Goal: Task Accomplishment & Management: Use online tool/utility

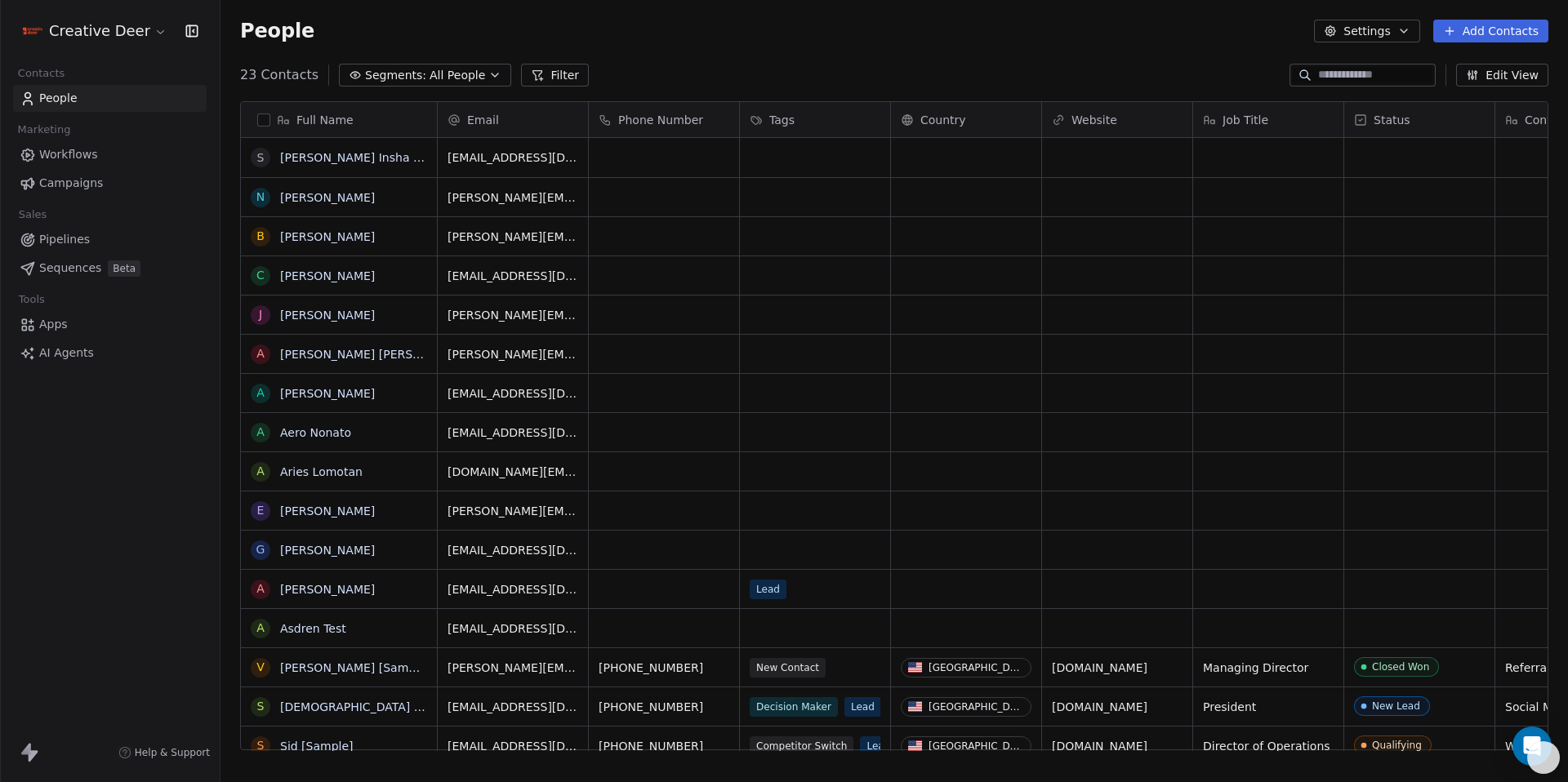
scroll to position [677, 1336]
click at [35, 751] on icon at bounding box center [29, 753] width 20 height 20
click at [33, 758] on icon at bounding box center [33, 757] width 9 height 11
click at [32, 758] on icon at bounding box center [33, 757] width 9 height 11
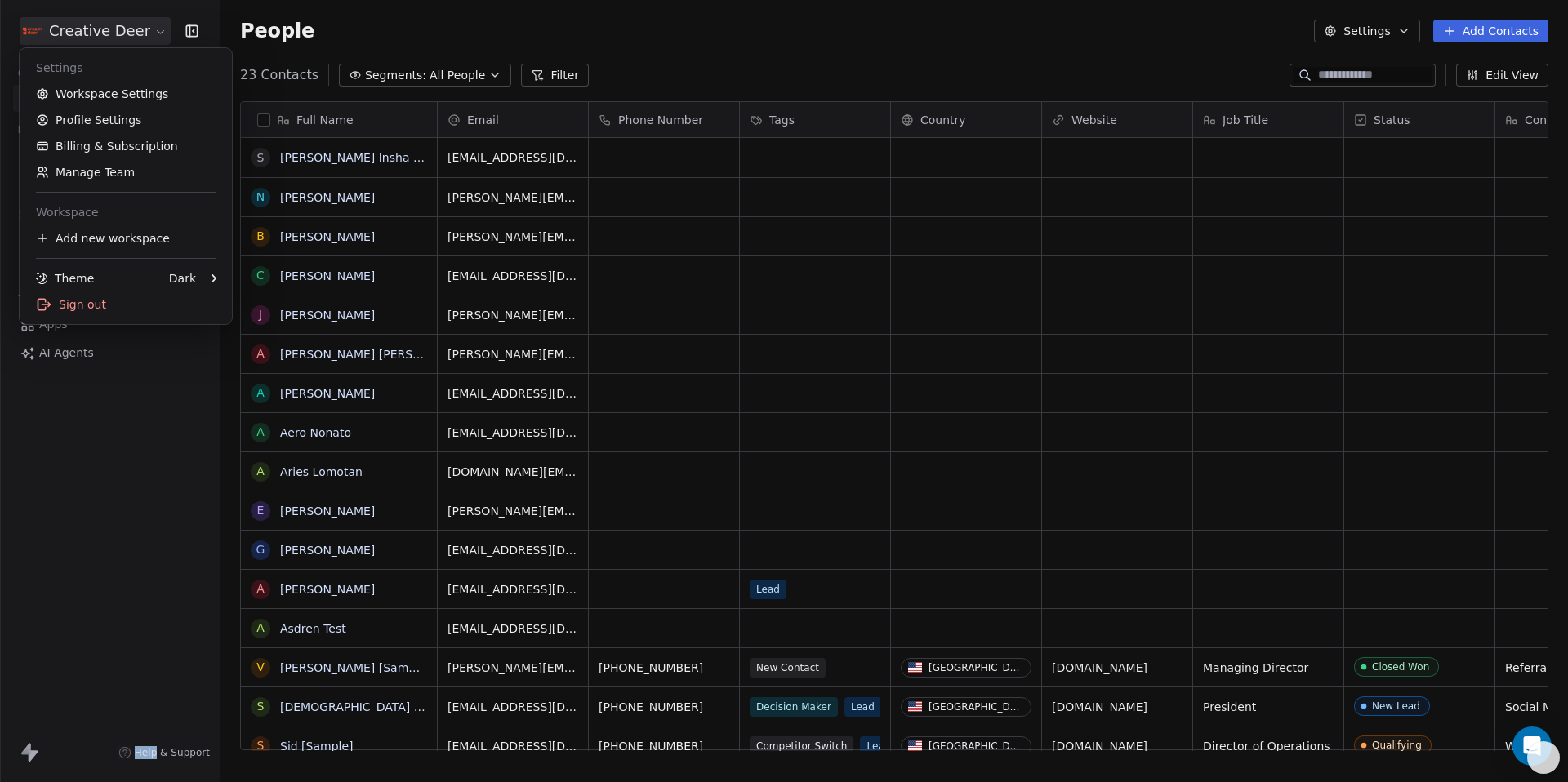
click at [147, 26] on html "Creative Deer Contacts People Marketing Workflows Campaigns Sales Pipelines Seq…" at bounding box center [784, 391] width 1568 height 782
click at [1363, 36] on html "Creative Deer Contacts People Marketing Workflows Campaigns Sales Pipelines Seq…" at bounding box center [784, 391] width 1568 height 782
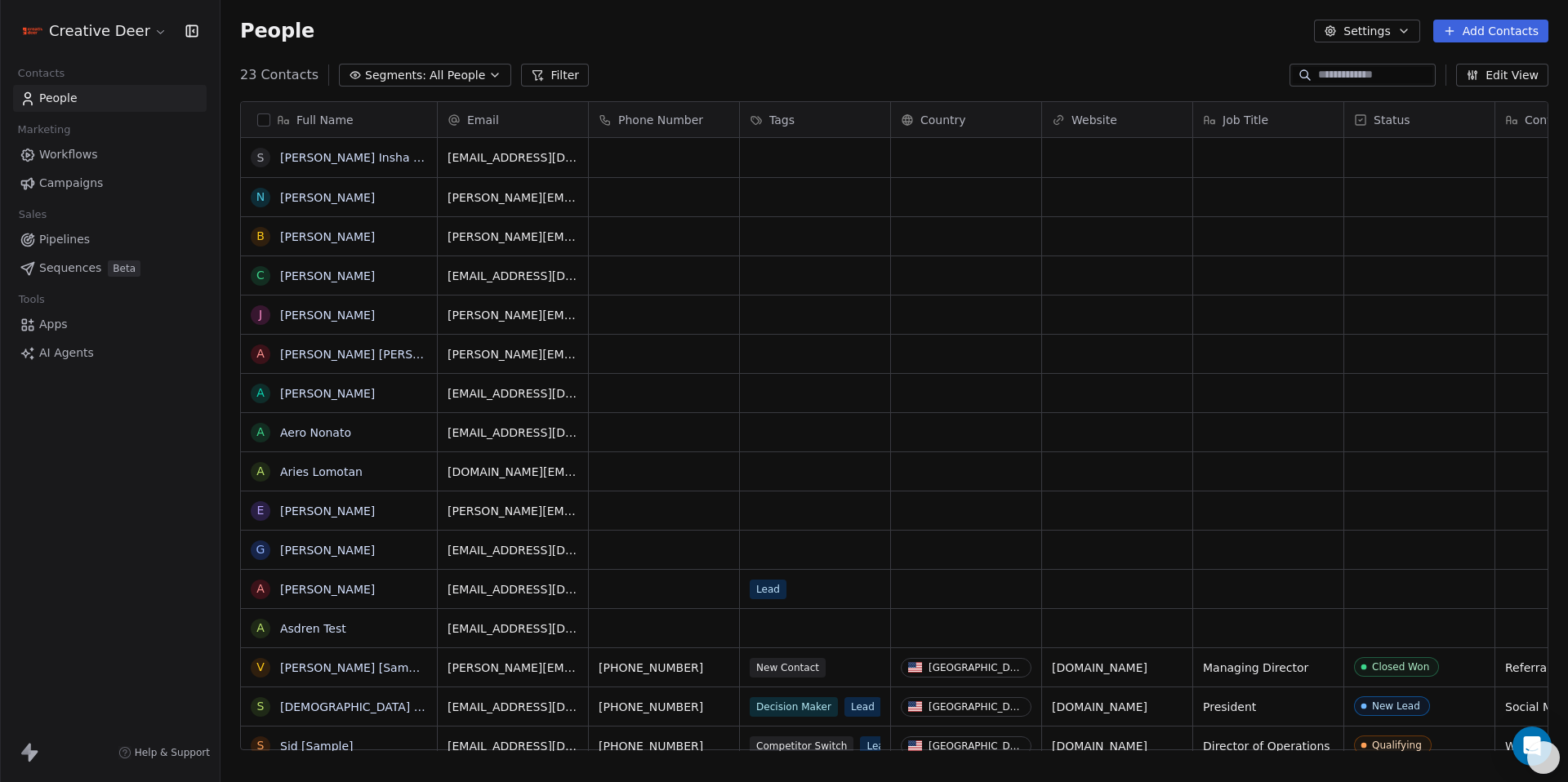
click at [1363, 33] on button "Settings" at bounding box center [1367, 31] width 105 height 23
click at [81, 244] on html "Creative Deer Contacts People Marketing Workflows Campaigns Sales Pipelines Seq…" at bounding box center [784, 391] width 1568 height 782
click at [84, 264] on span "Sequences" at bounding box center [71, 268] width 62 height 17
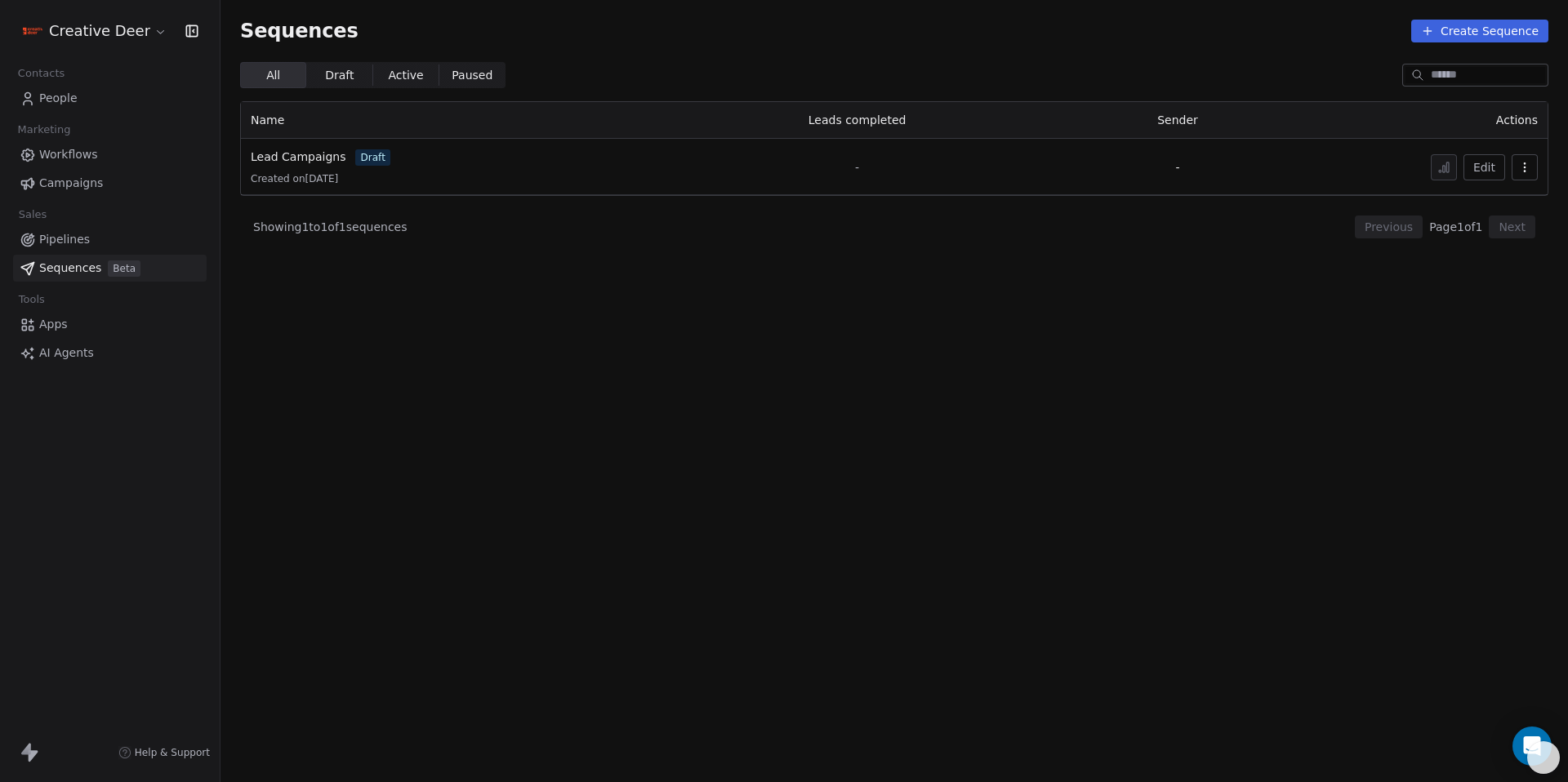
click at [81, 236] on span "Pipelines" at bounding box center [65, 240] width 51 height 17
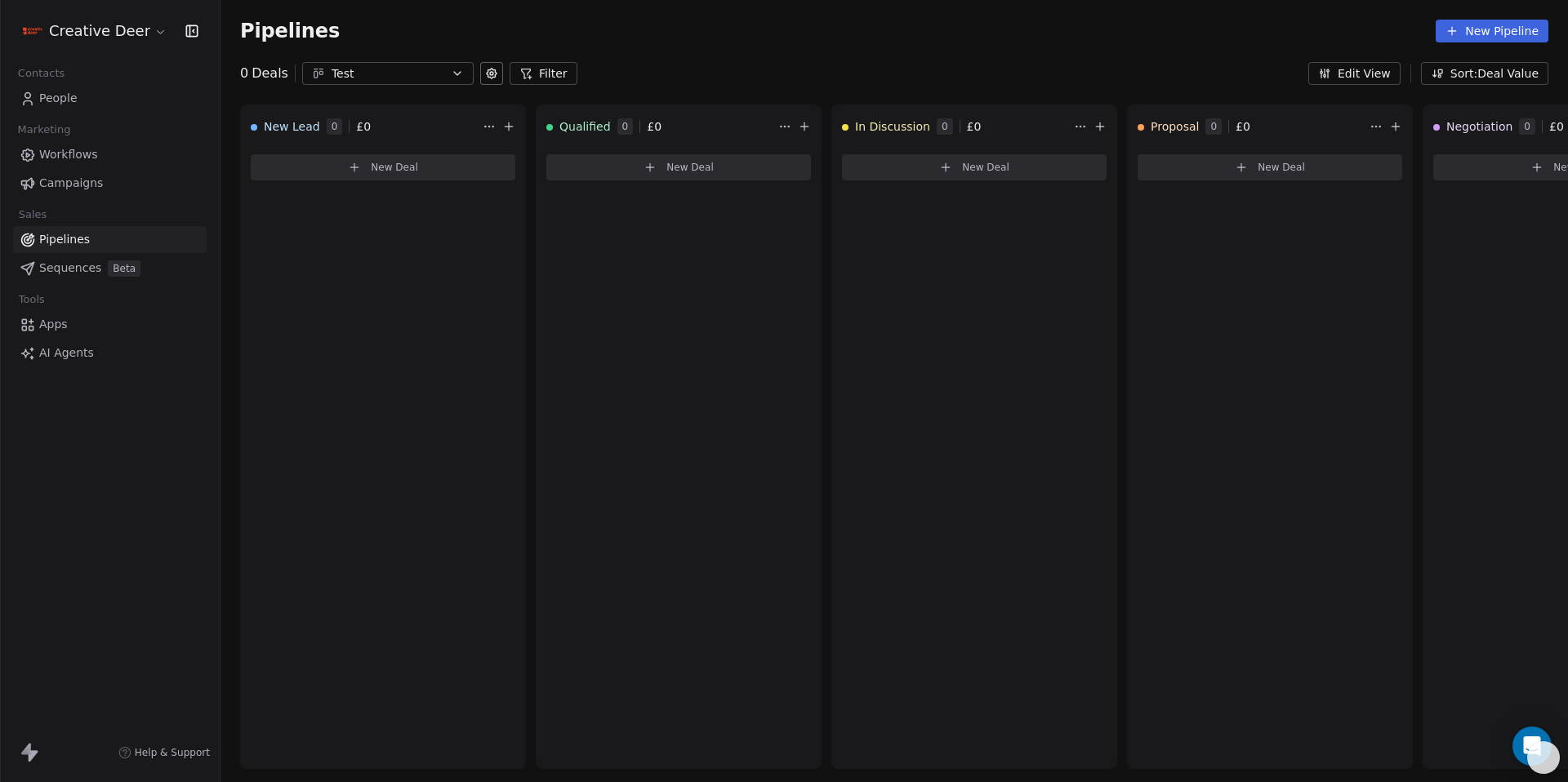
click at [79, 277] on link "Sequences Beta" at bounding box center [110, 268] width 194 height 27
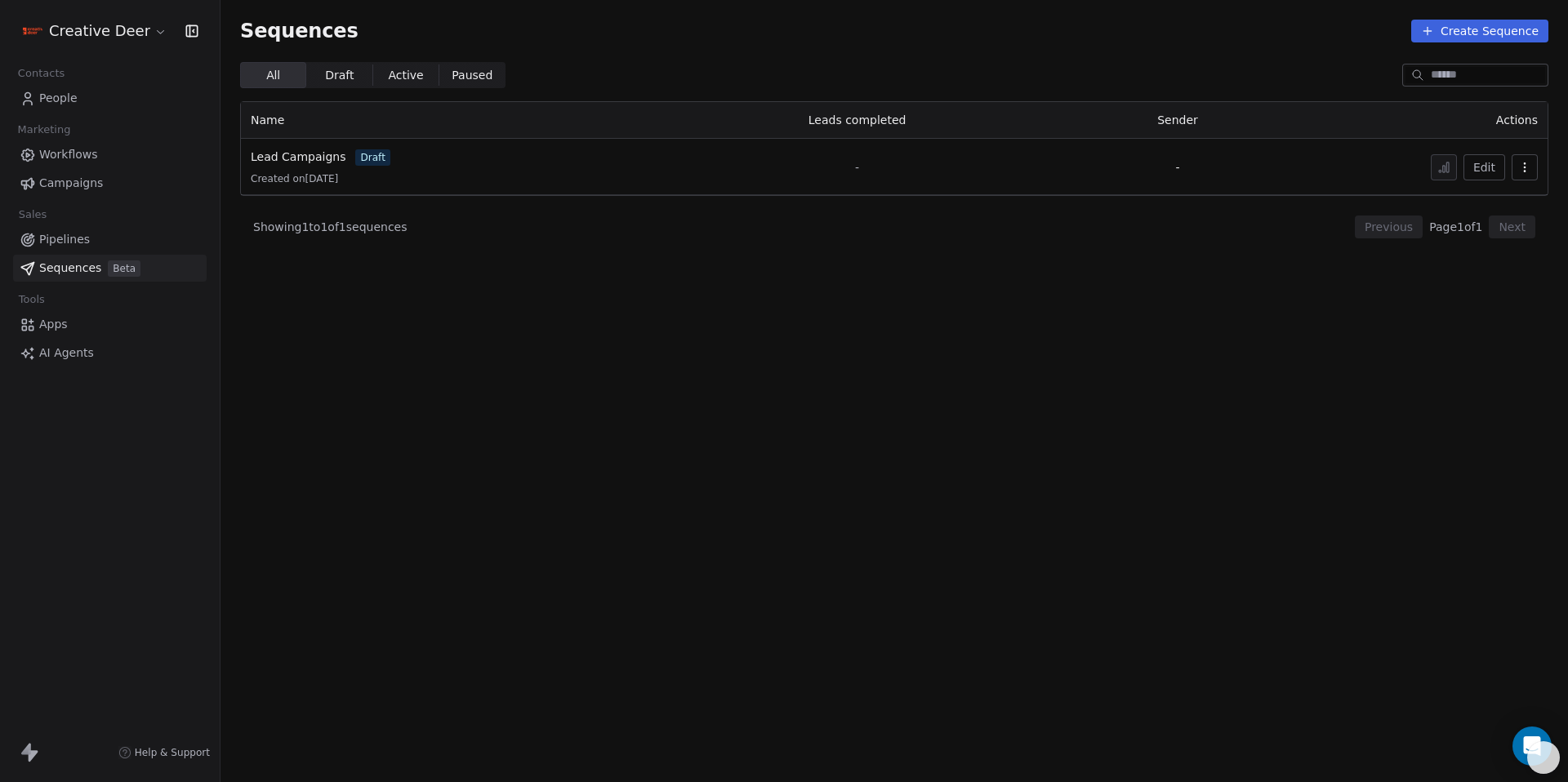
click at [301, 182] on span "Created on 25 Aug 2025" at bounding box center [294, 179] width 88 height 13
click at [302, 162] on span "Lead Campaigns" at bounding box center [297, 157] width 95 height 13
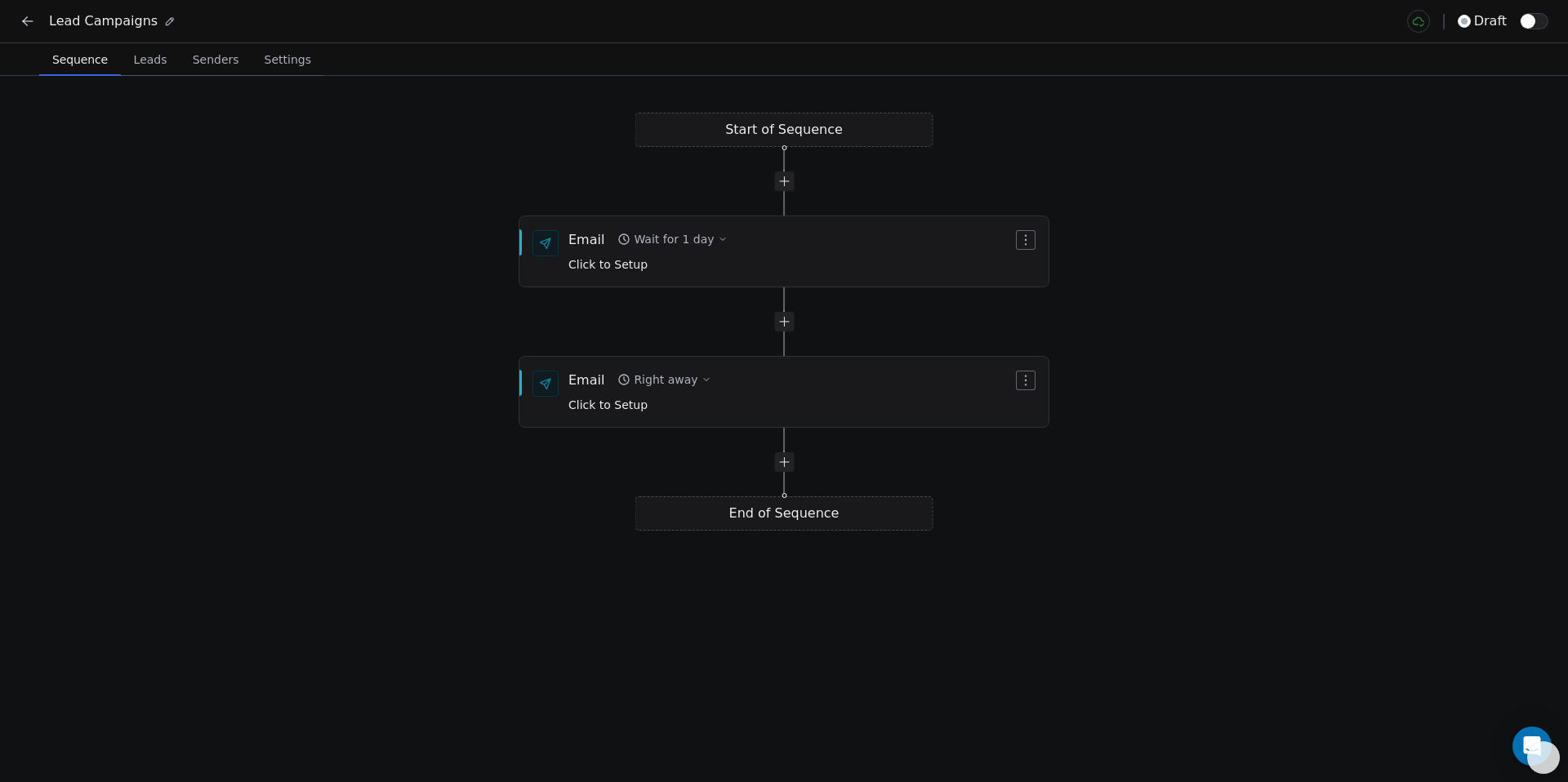
click at [799, 137] on div "Start of Sequence Email Right away Click to Setup End of Sequence Email Wait fo…" at bounding box center [784, 429] width 1568 height 707
click at [35, 24] on icon at bounding box center [27, 21] width 16 height 16
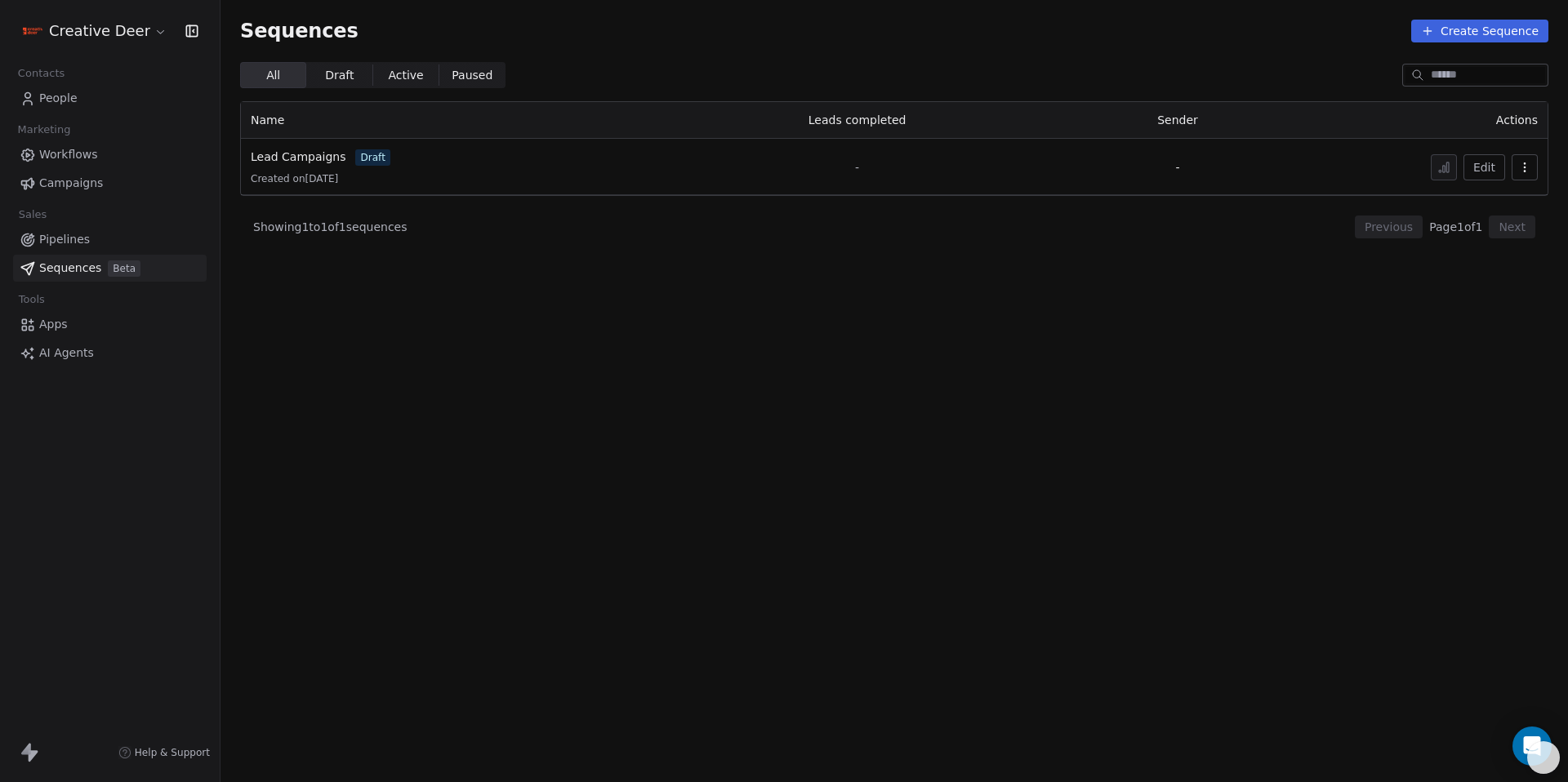
click at [87, 151] on span "Workflows" at bounding box center [69, 154] width 58 height 17
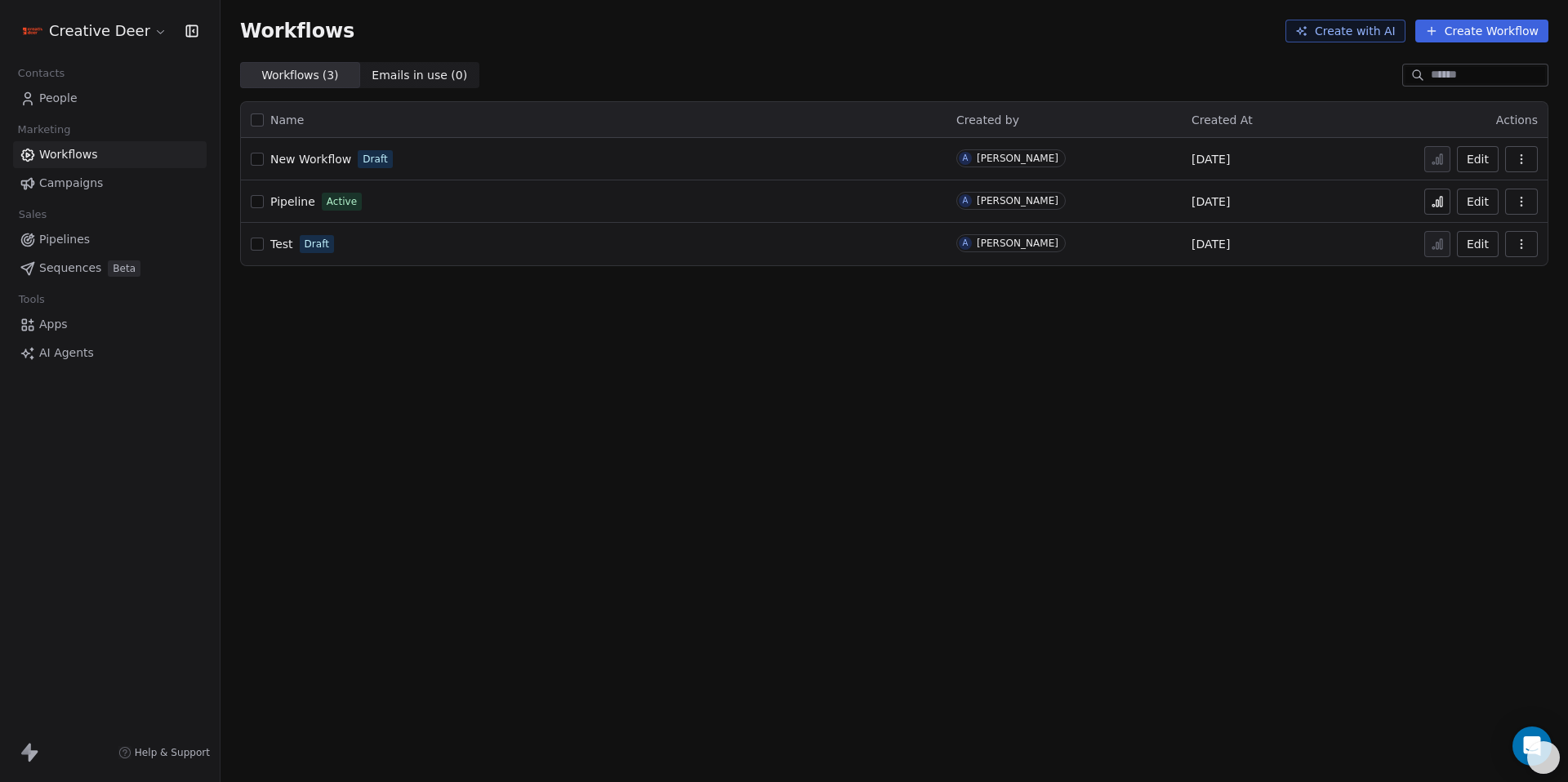
click at [328, 158] on span "New Workflow" at bounding box center [311, 159] width 81 height 13
click at [849, 162] on div "New Workflow Draft" at bounding box center [593, 159] width 686 height 23
click at [74, 270] on span "Sequences" at bounding box center [71, 268] width 62 height 17
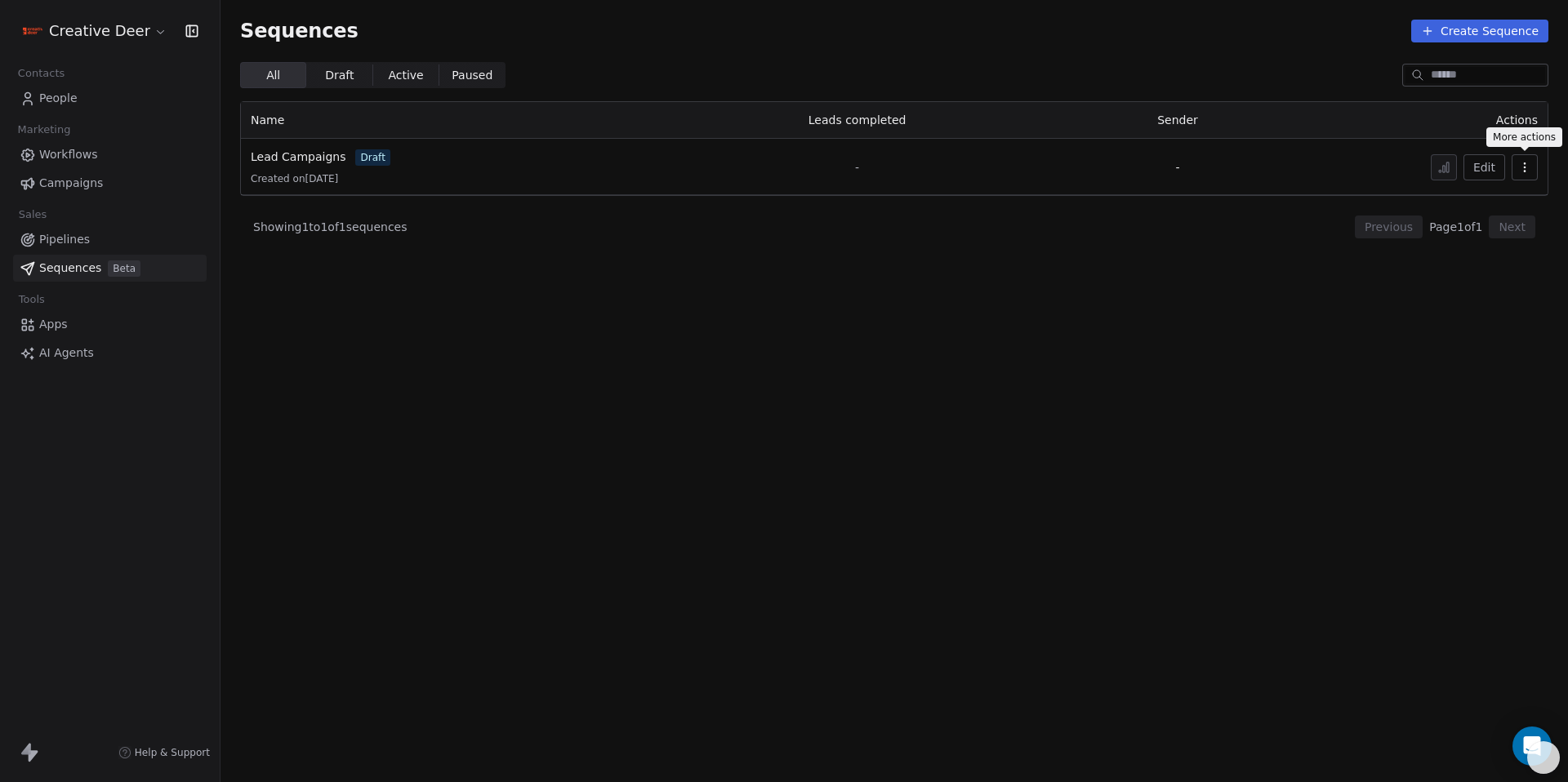
click at [1529, 170] on icon "button" at bounding box center [1525, 168] width 13 height 13
click at [1510, 268] on div "Delete" at bounding box center [1480, 257] width 77 height 26
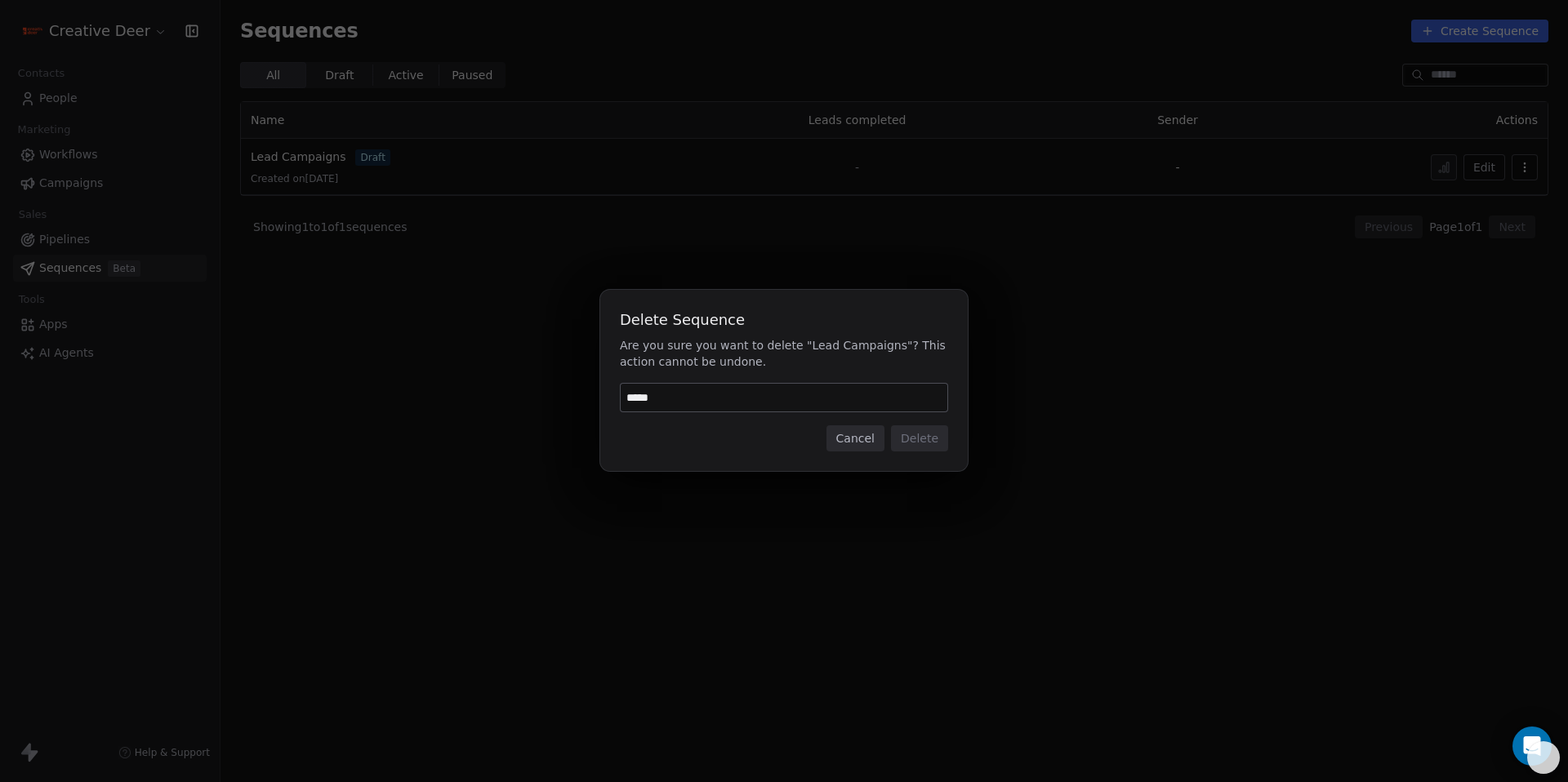
type input "******"
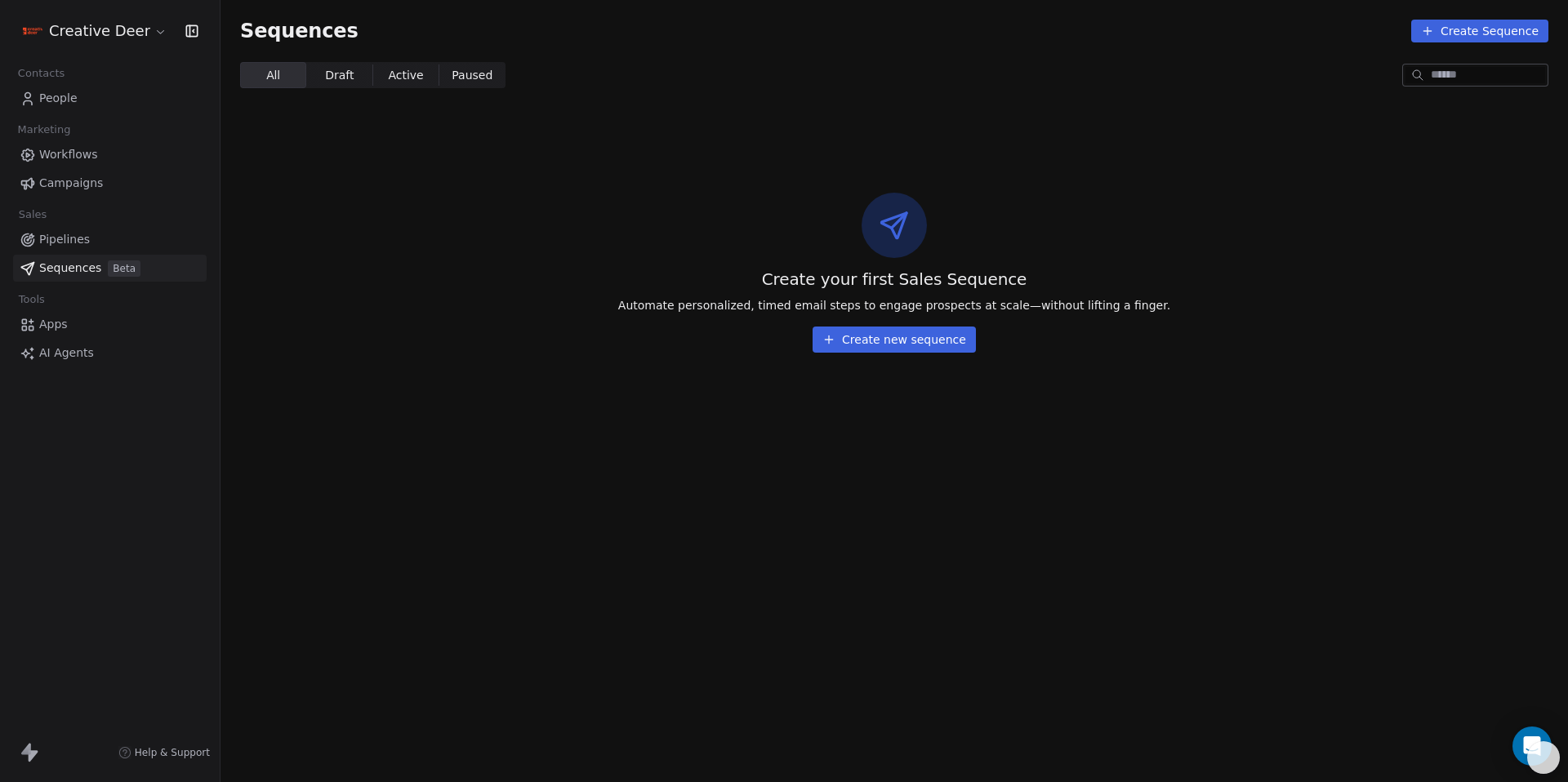
click at [844, 334] on button "Create new sequence" at bounding box center [895, 340] width 164 height 26
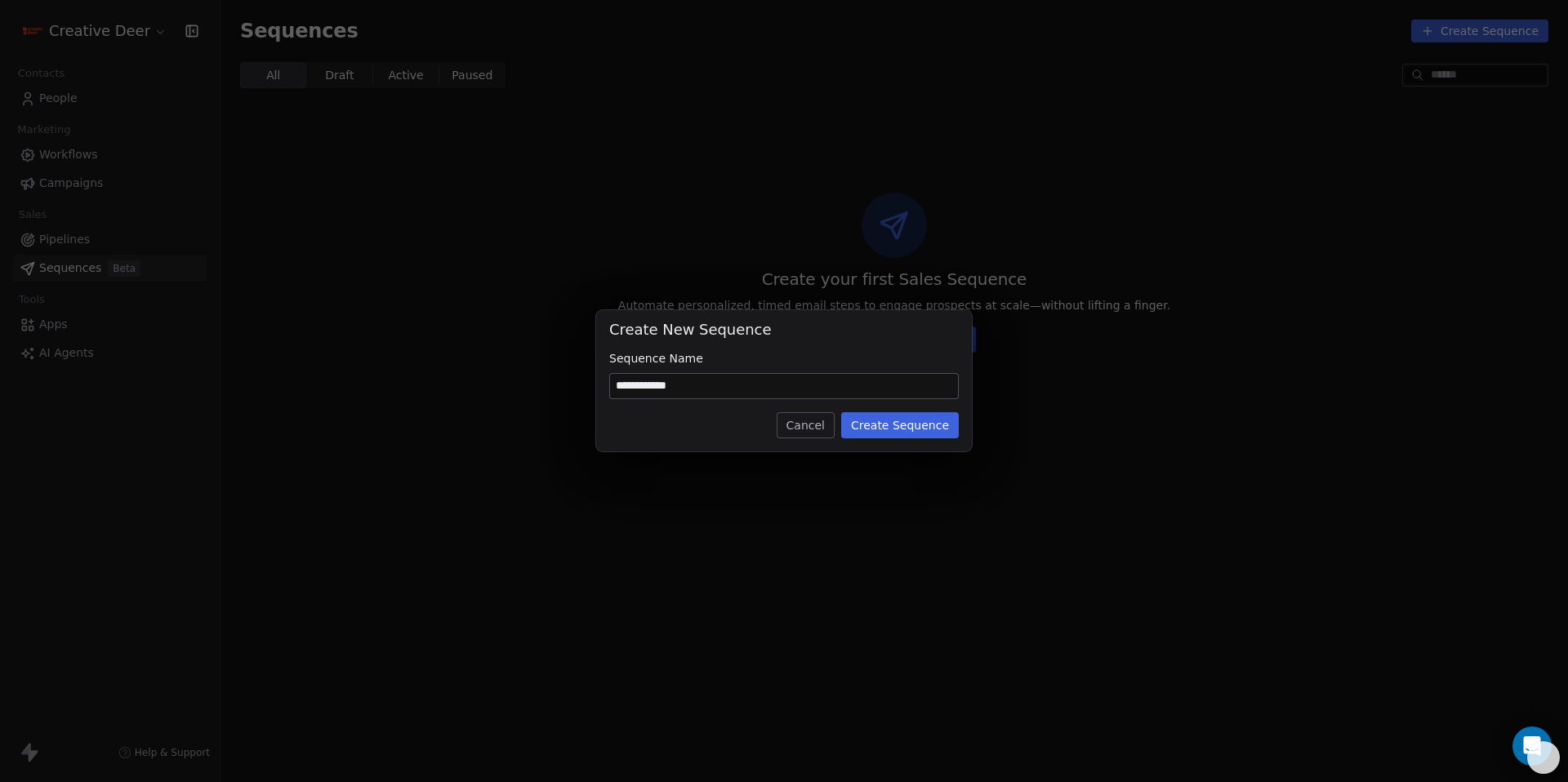
type input "**********"
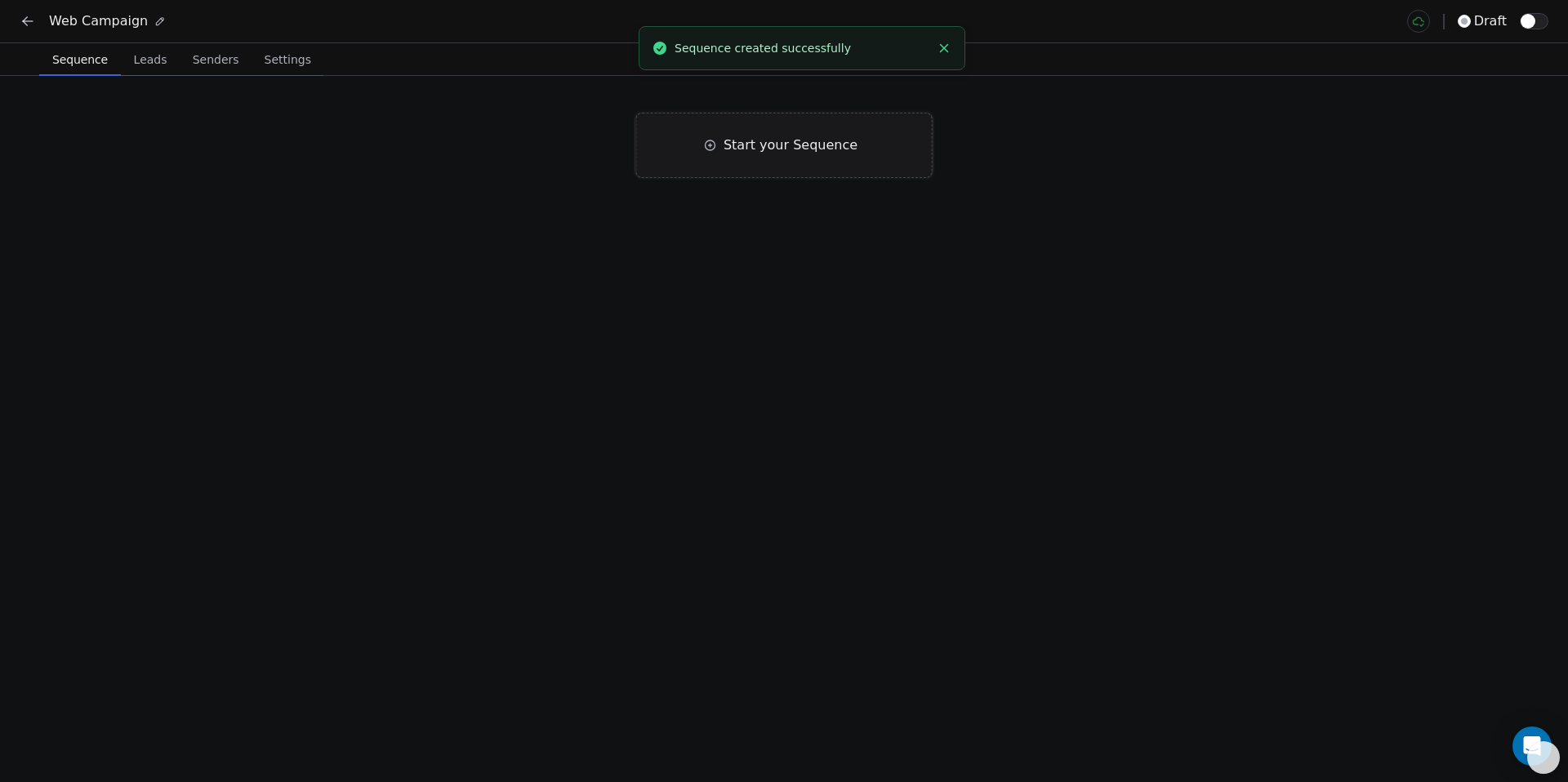
click at [777, 136] on span "Start your Sequence" at bounding box center [791, 145] width 134 height 20
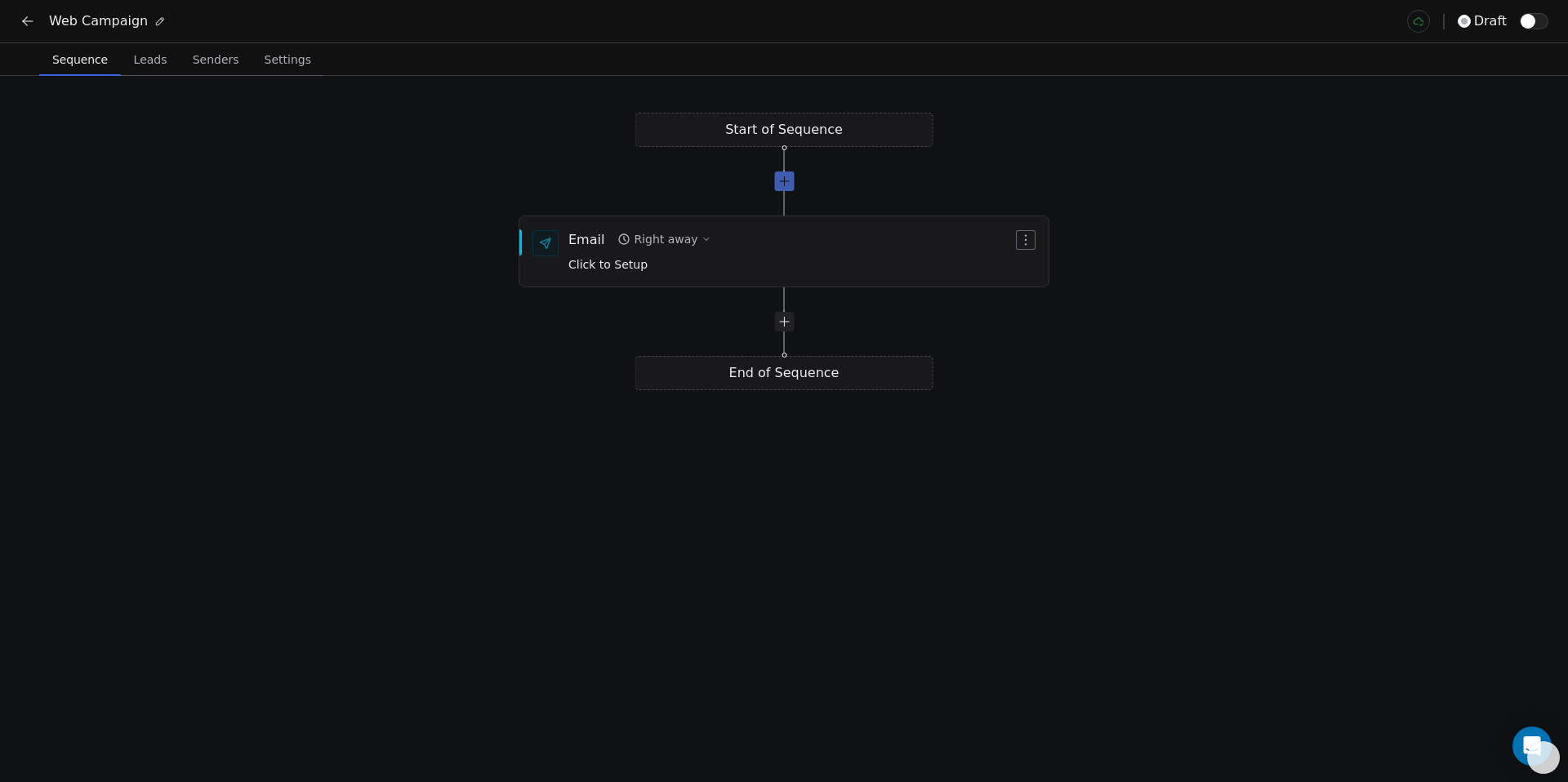
click at [777, 185] on div at bounding box center [784, 181] width 20 height 20
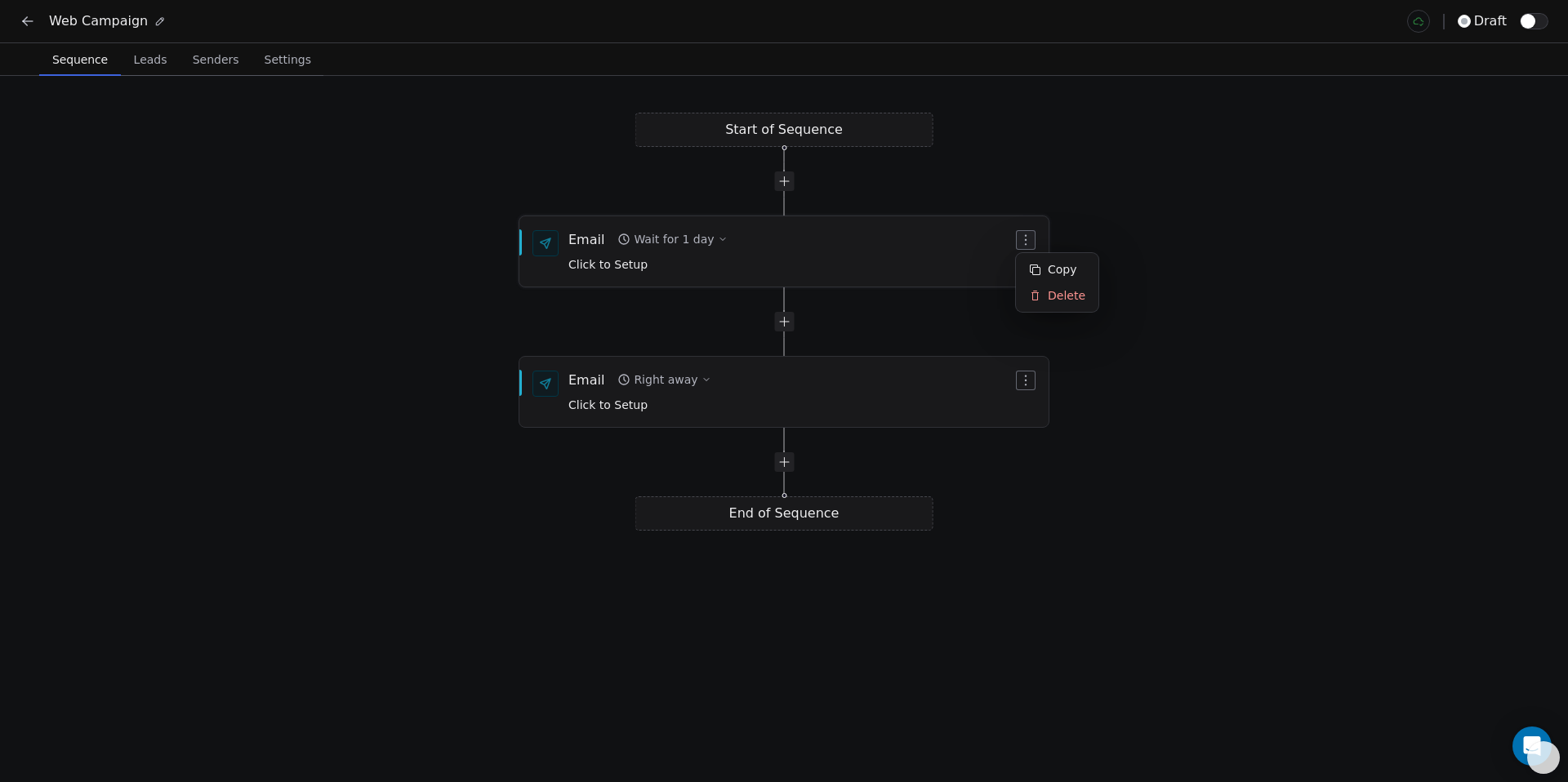
click at [1019, 239] on icon "button" at bounding box center [1026, 240] width 13 height 13
click at [622, 265] on span "Click to Setup" at bounding box center [608, 263] width 79 height 13
click at [789, 324] on div at bounding box center [784, 321] width 20 height 20
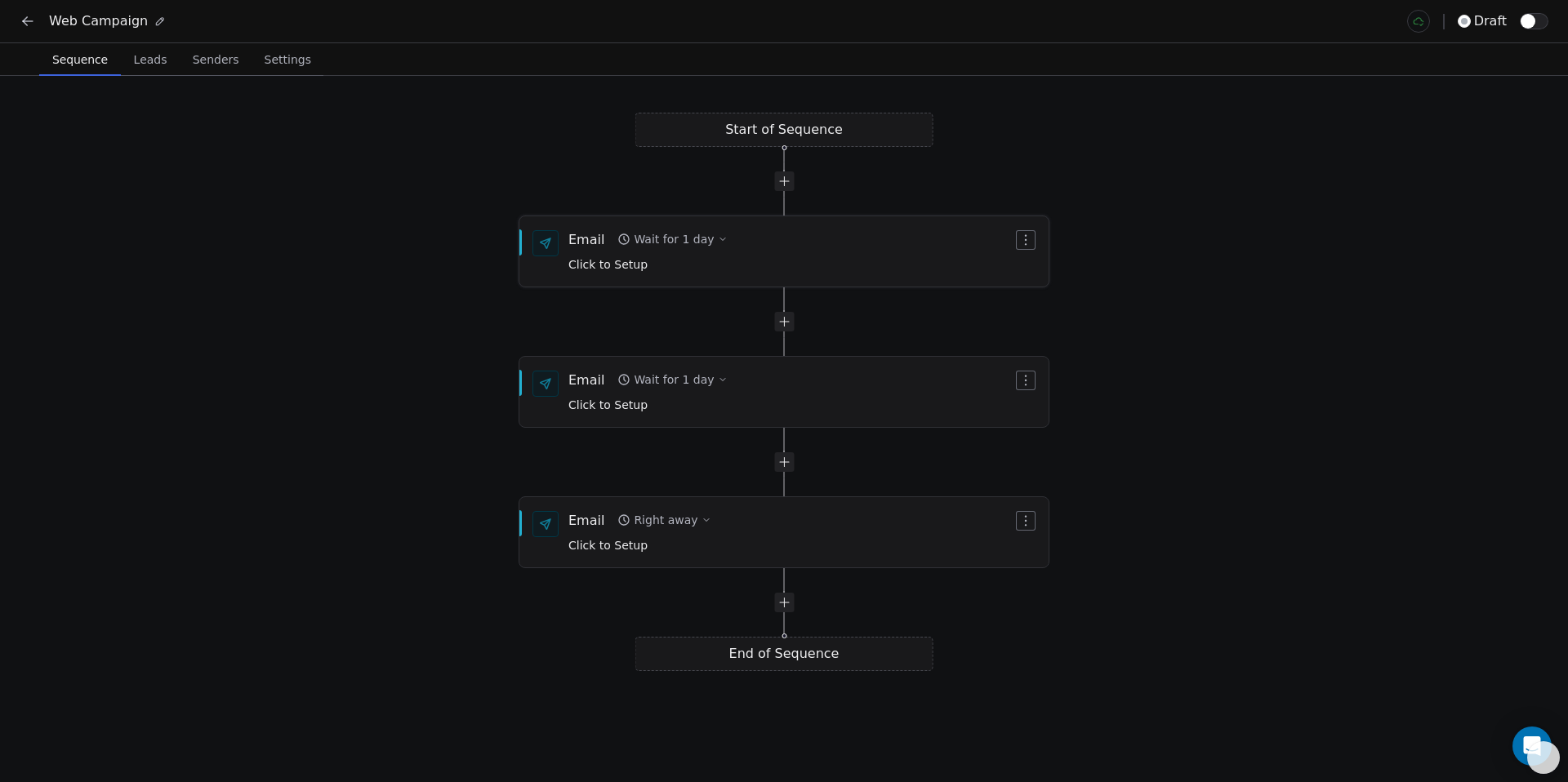
click at [689, 241] on div "Wait for 1 day" at bounding box center [673, 239] width 80 height 16
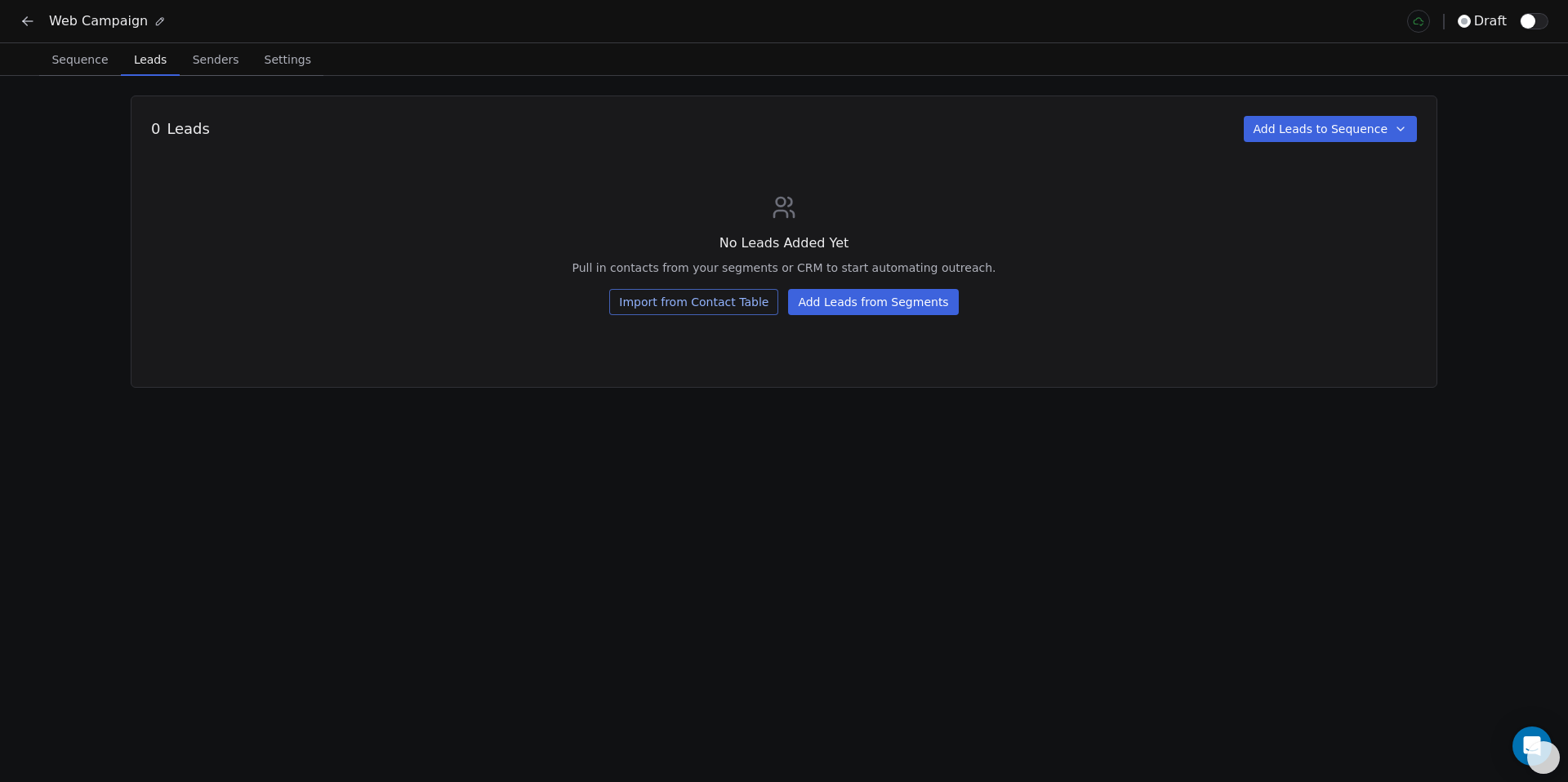
click at [127, 58] on span "Leads" at bounding box center [150, 59] width 46 height 23
click at [1342, 133] on button "Add Leads to Sequence" at bounding box center [1331, 129] width 174 height 26
click at [28, 24] on html "Web Campaign draft Sequence Sequence Leads Leads Senders Senders Settings Setti…" at bounding box center [784, 391] width 1568 height 782
click at [28, 24] on icon at bounding box center [27, 21] width 16 height 16
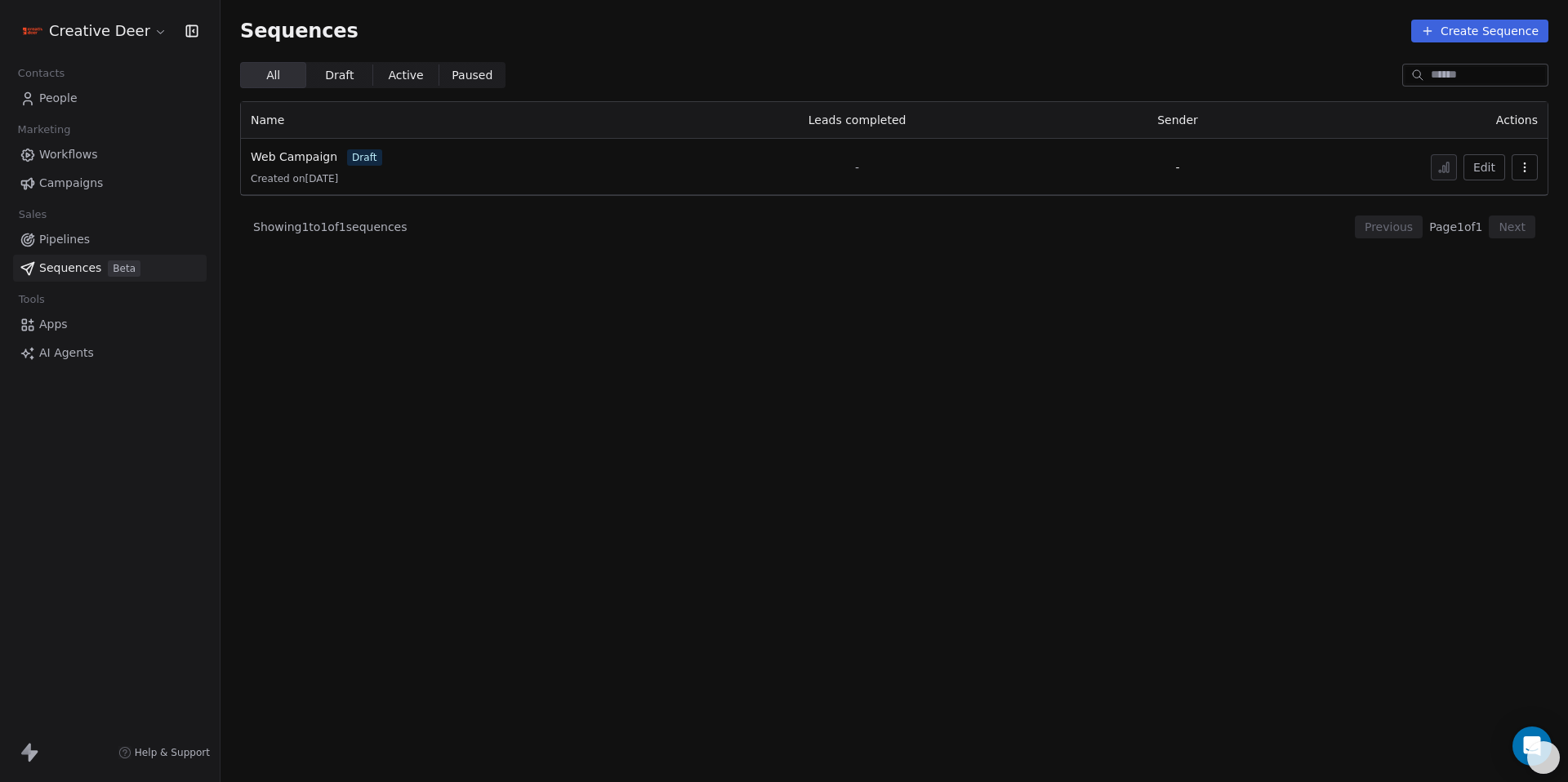
click at [72, 238] on span "Pipelines" at bounding box center [65, 240] width 51 height 17
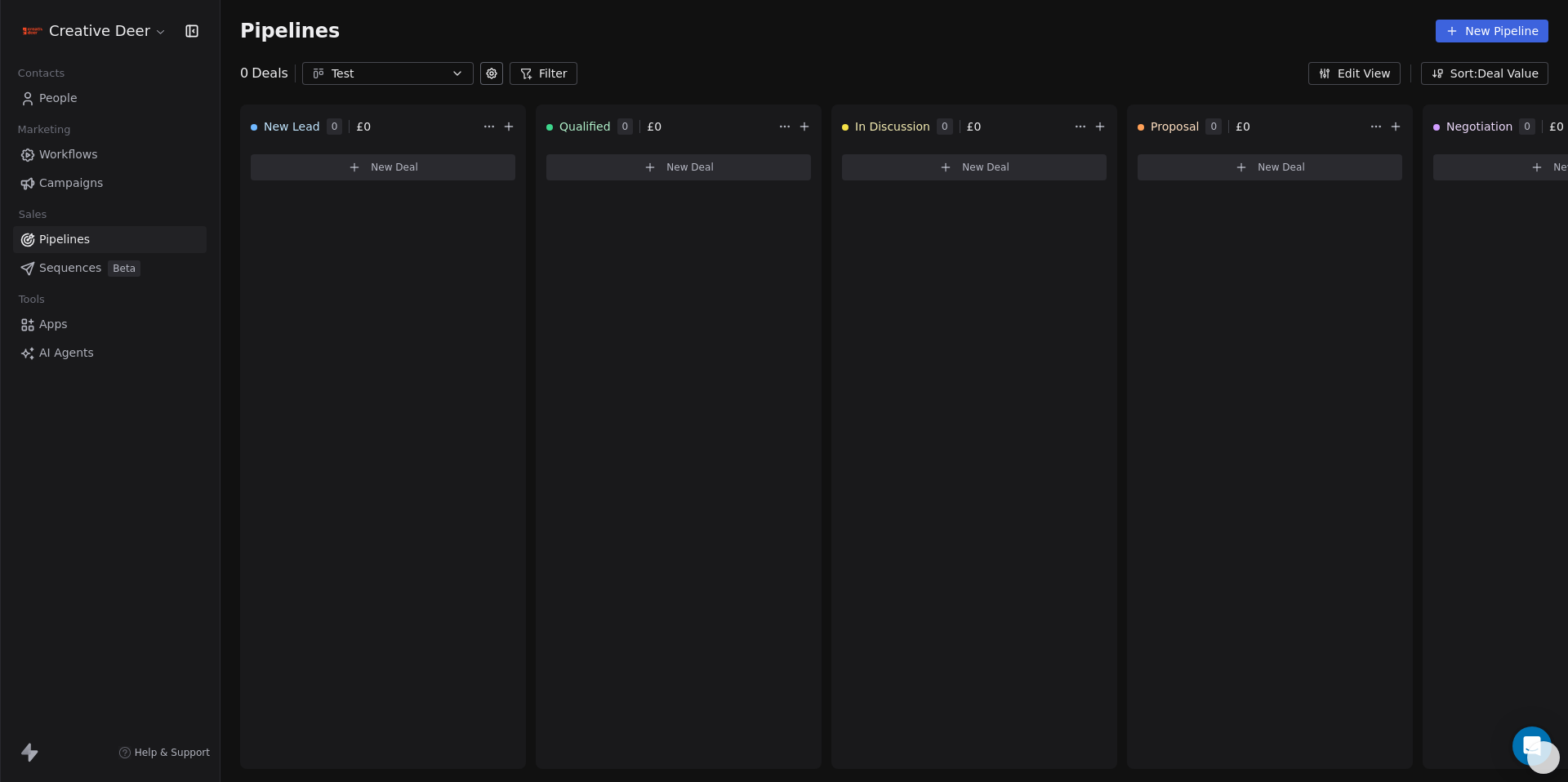
click at [65, 164] on link "Workflows" at bounding box center [110, 154] width 194 height 27
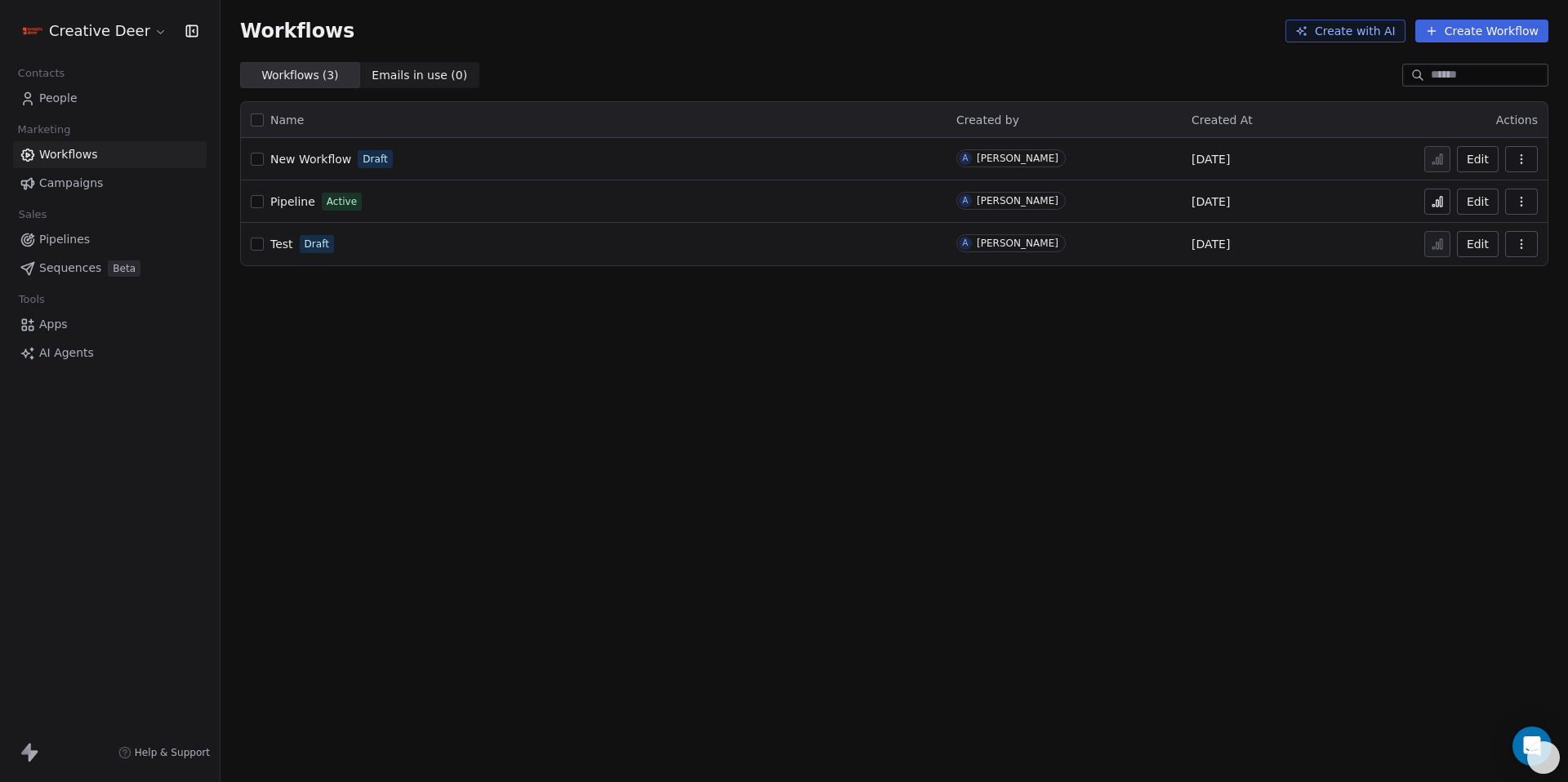
click at [293, 204] on span "Pipeline" at bounding box center [293, 201] width 45 height 13
click at [147, 752] on span "Help & Support" at bounding box center [172, 753] width 75 height 13
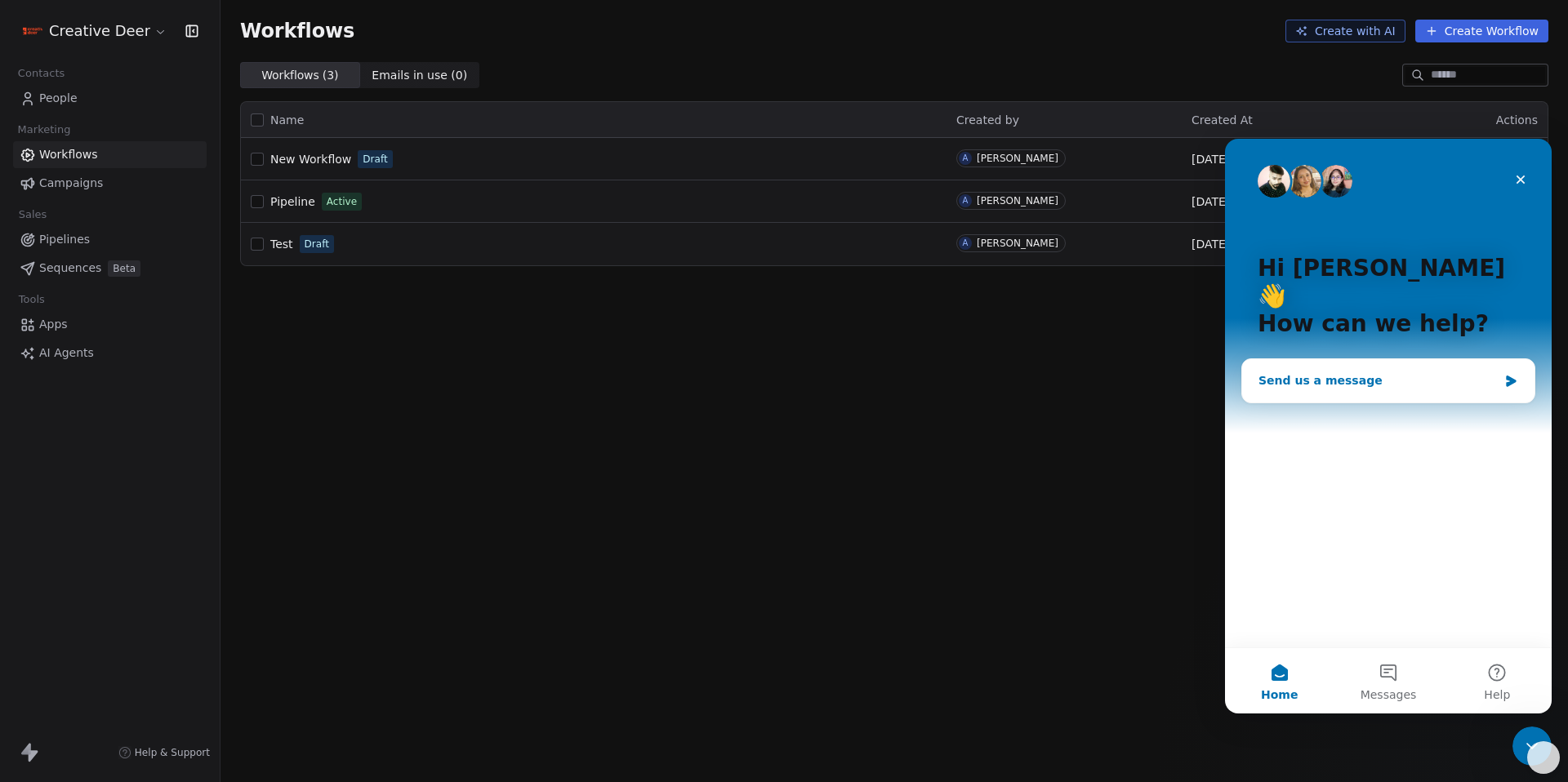
click at [1337, 362] on div "Send us a message" at bounding box center [1388, 381] width 293 height 43
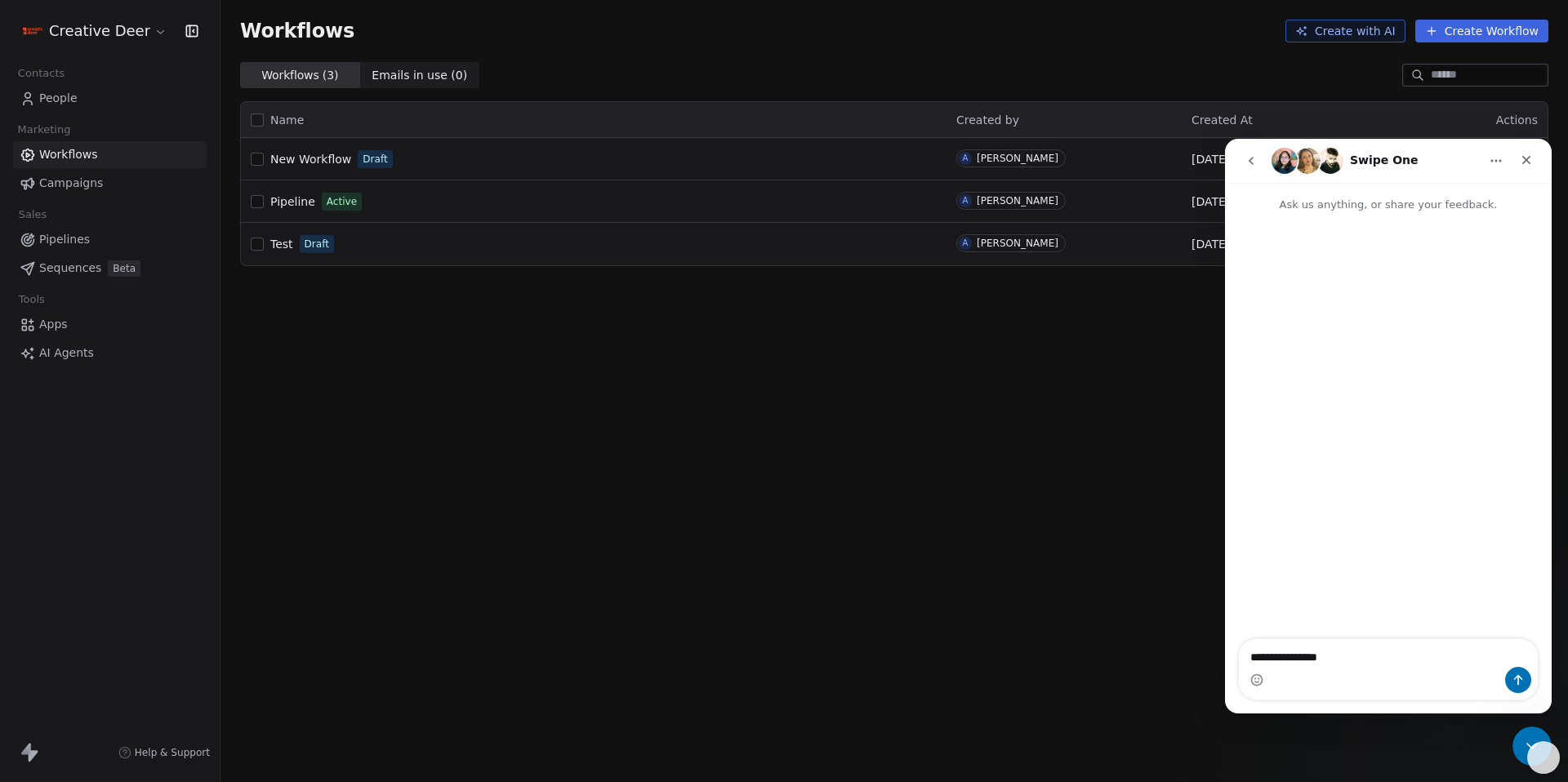
type textarea "**********"
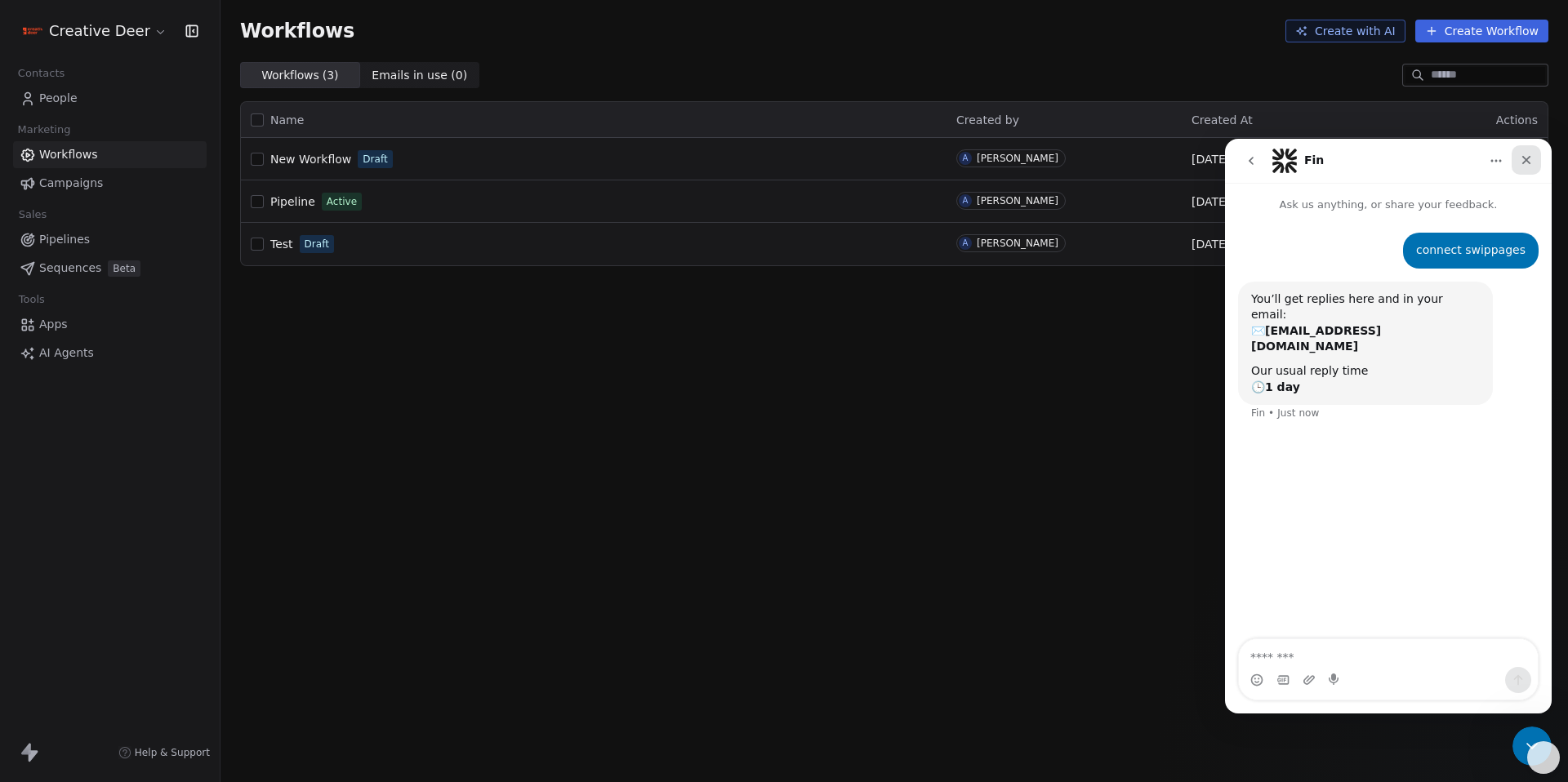
click at [1529, 162] on icon "Close" at bounding box center [1528, 161] width 9 height 9
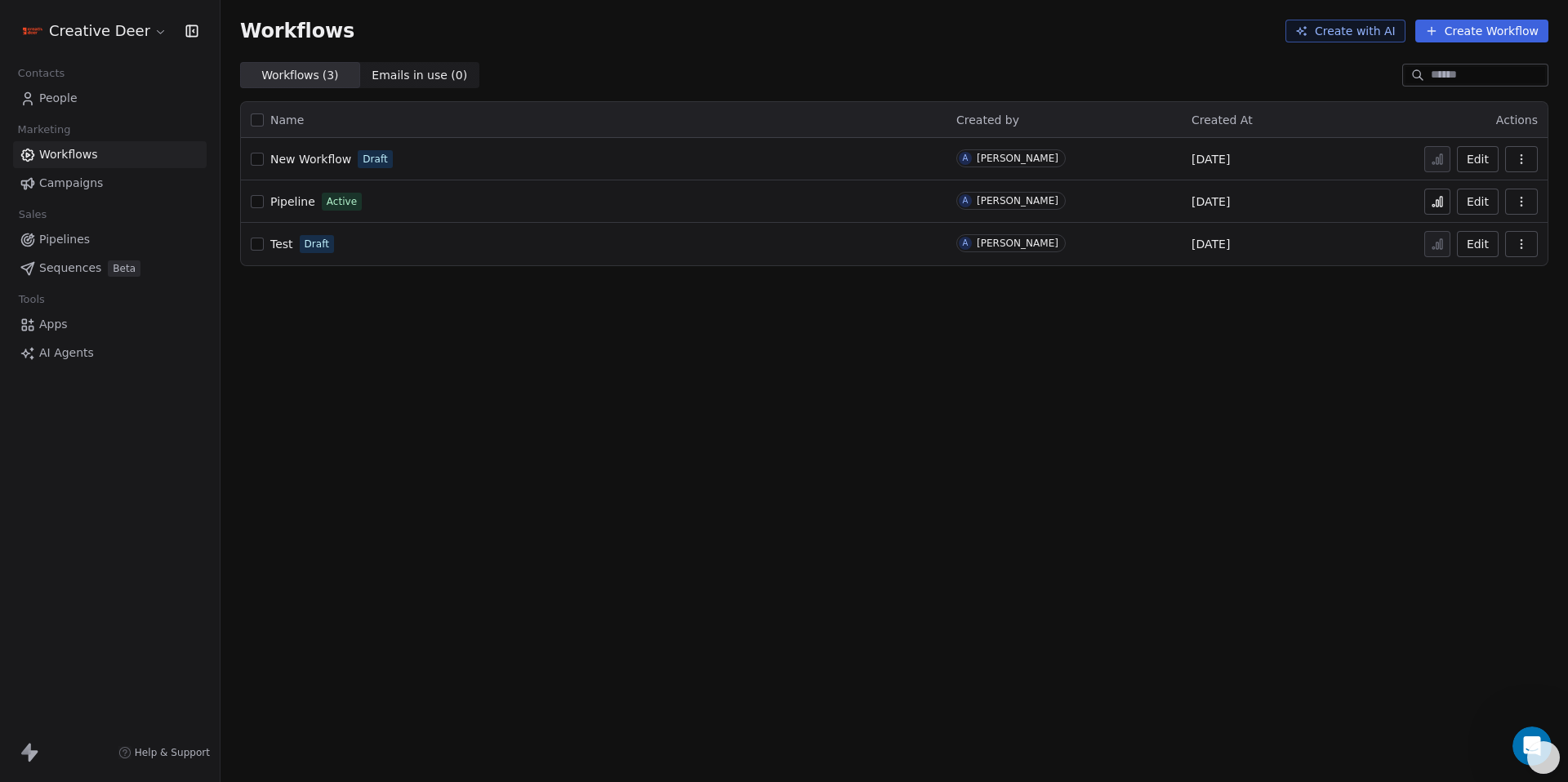
click at [1369, 37] on button "Create with AI" at bounding box center [1346, 31] width 120 height 23
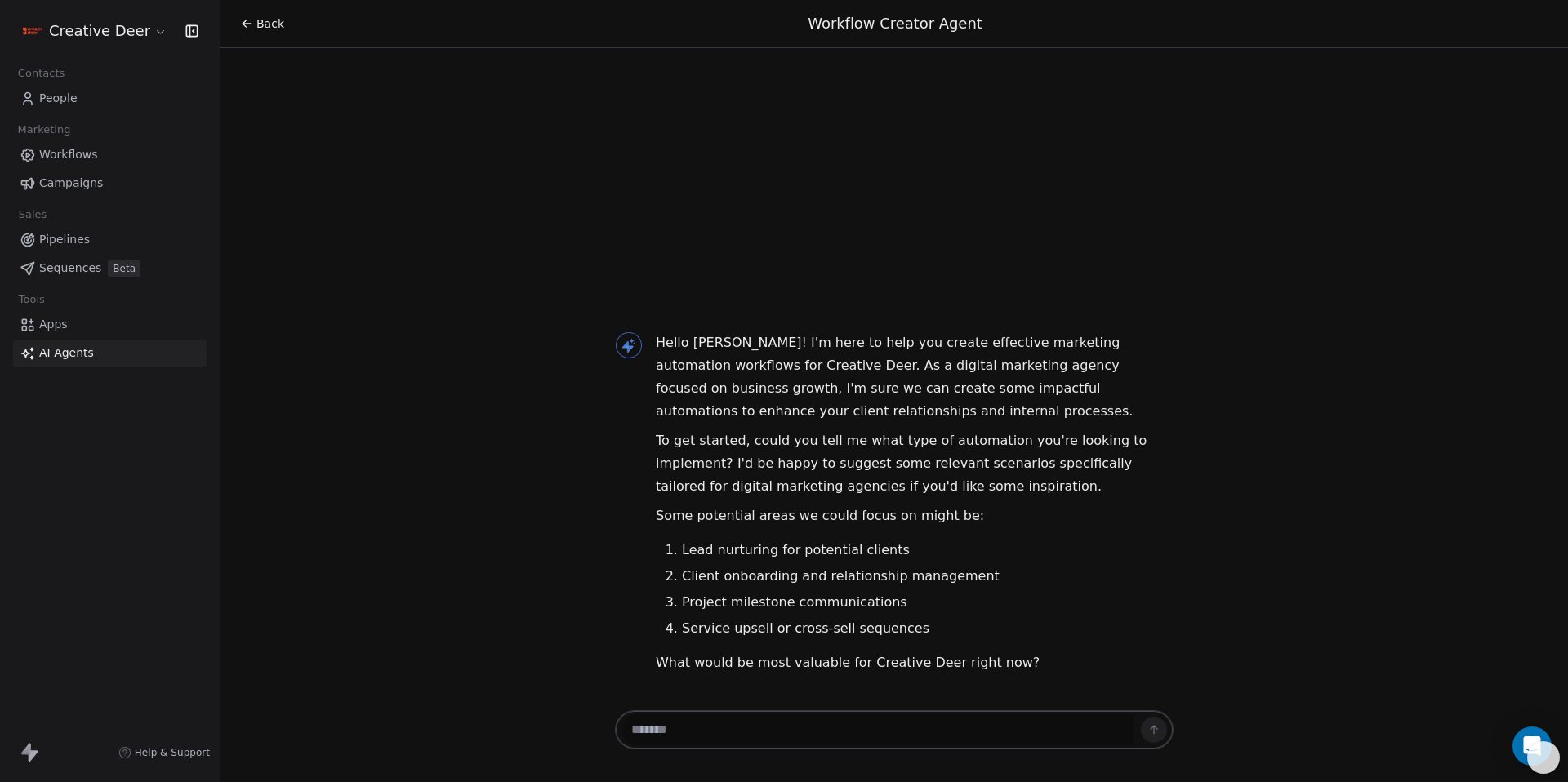
drag, startPoint x: 715, startPoint y: 746, endPoint x: 716, endPoint y: 726, distance: 20.0
click at [715, 746] on div at bounding box center [895, 730] width 559 height 40
click at [717, 726] on textarea at bounding box center [877, 729] width 511 height 31
type textarea "*"
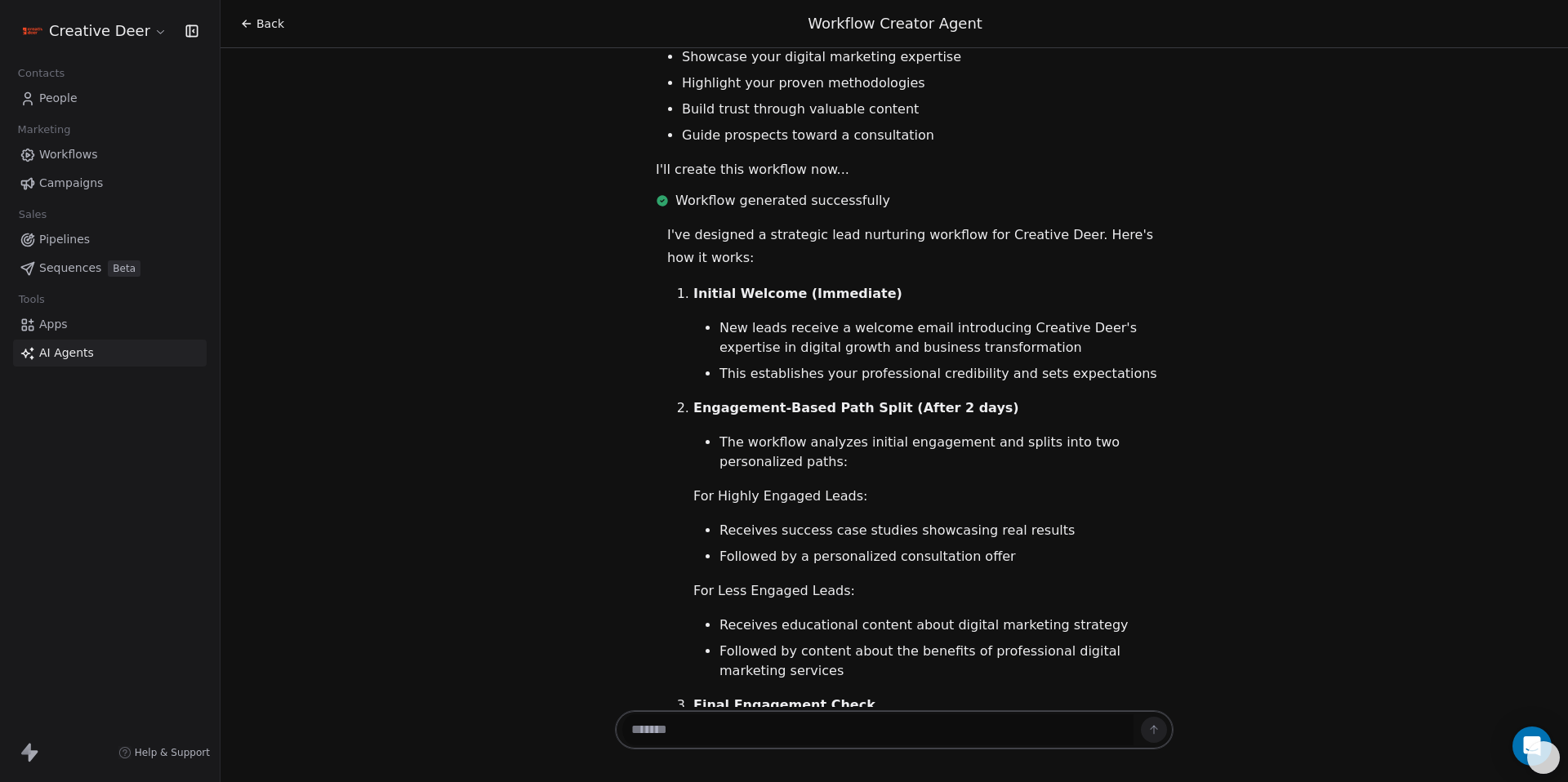
scroll to position [637, 0]
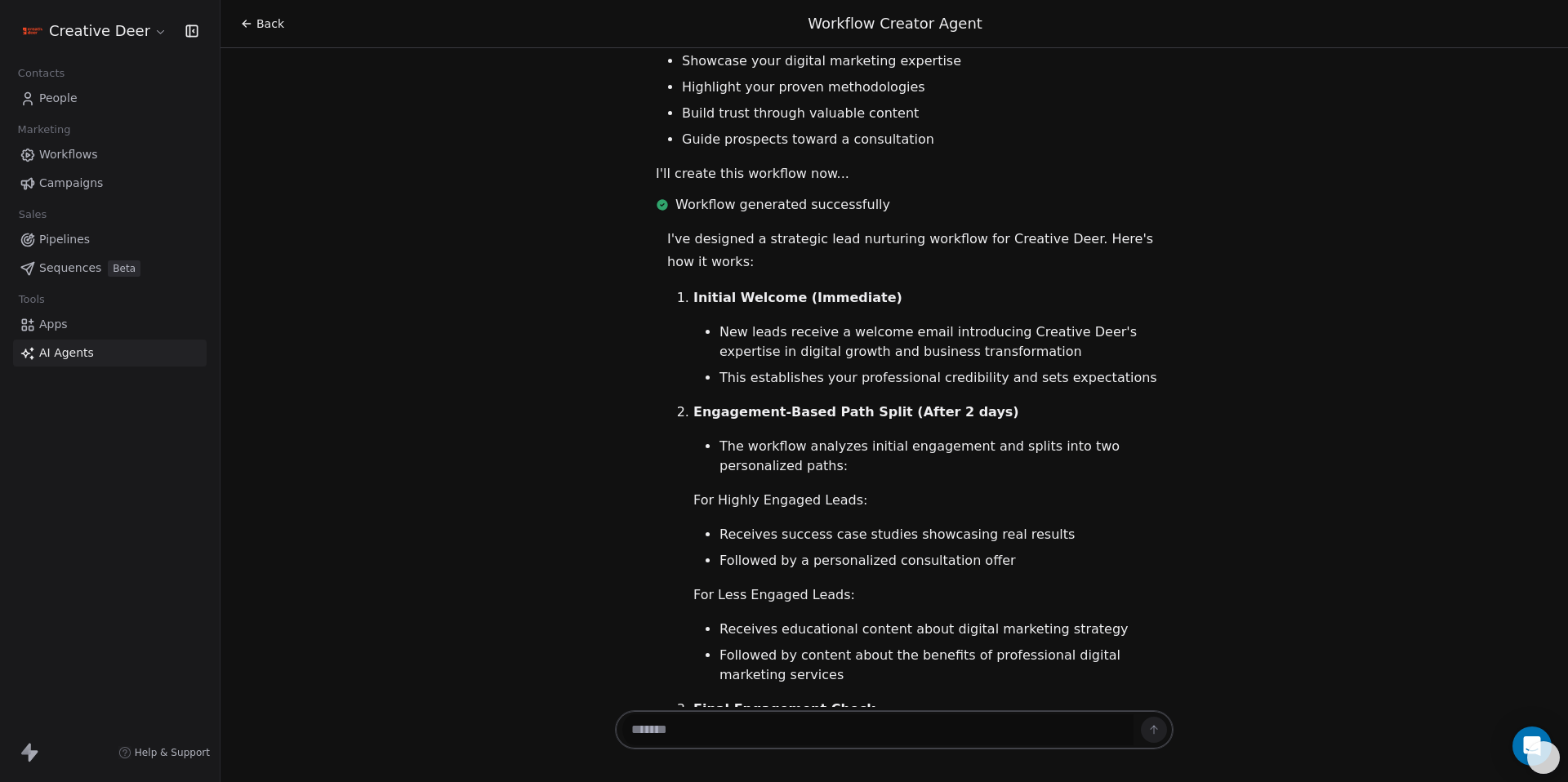
click at [89, 163] on span "Workflows" at bounding box center [69, 154] width 58 height 17
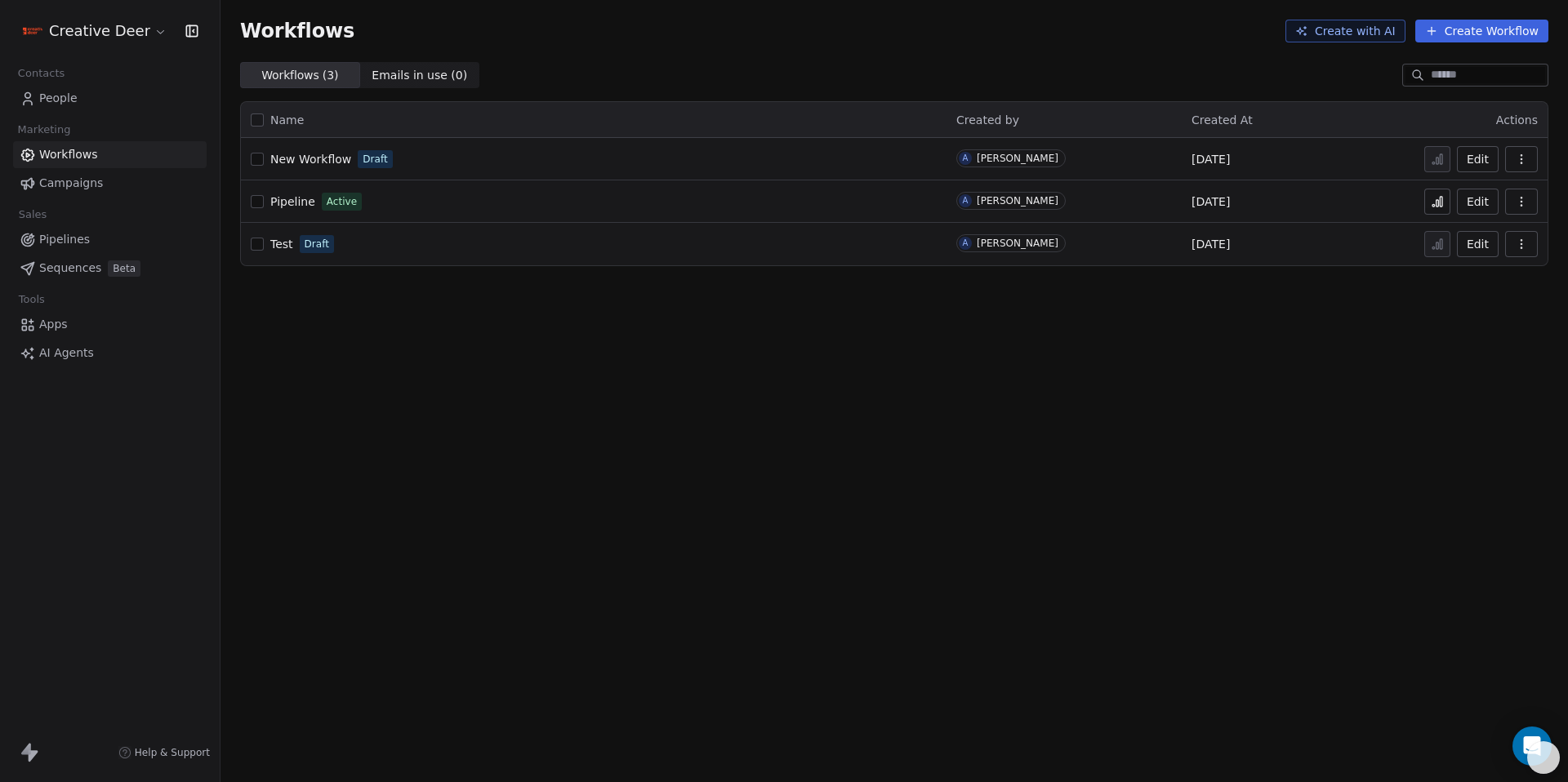
click at [40, 361] on span "AI Agents" at bounding box center [67, 353] width 55 height 17
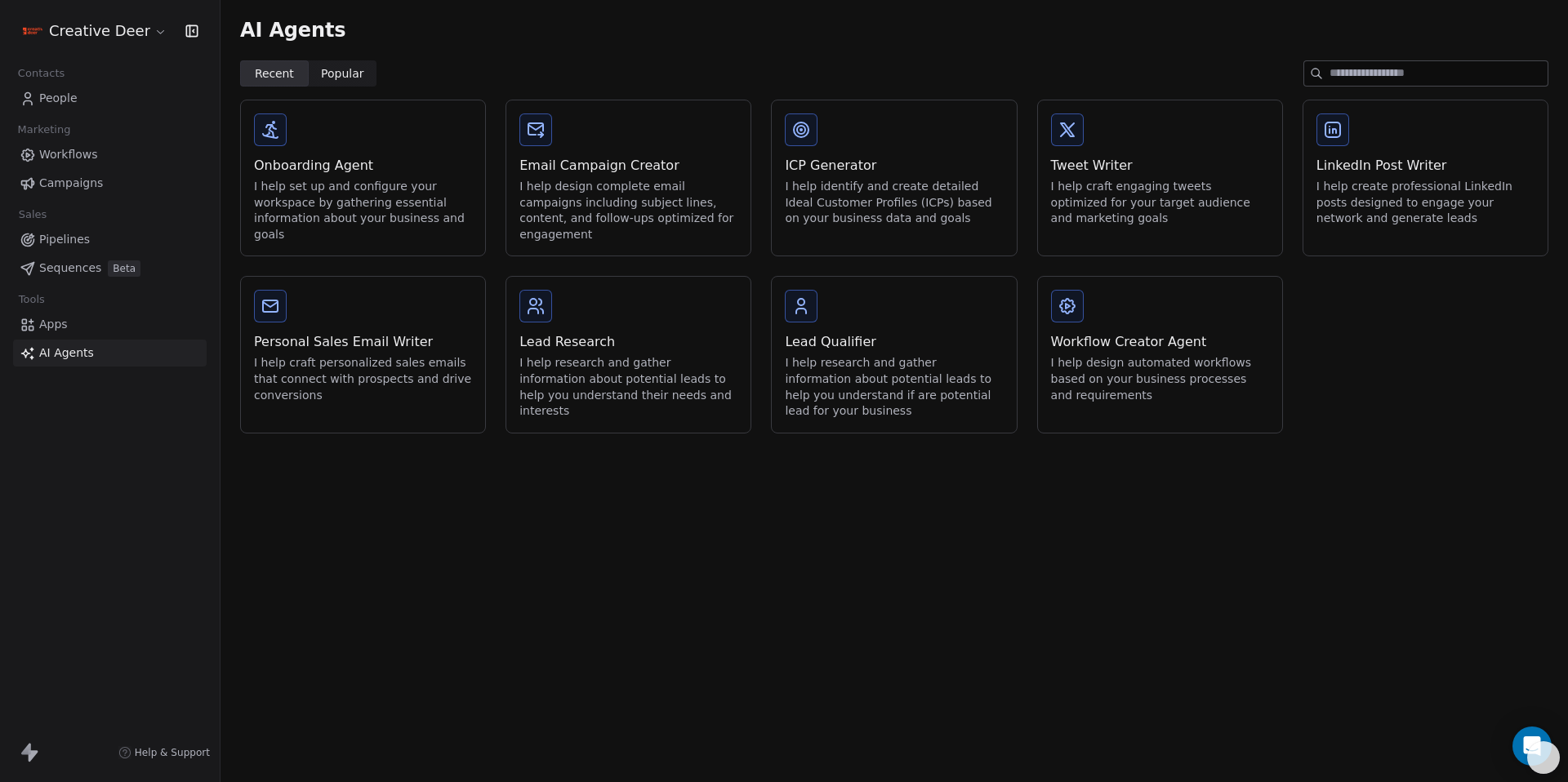
click at [62, 161] on span "Workflows" at bounding box center [69, 154] width 58 height 17
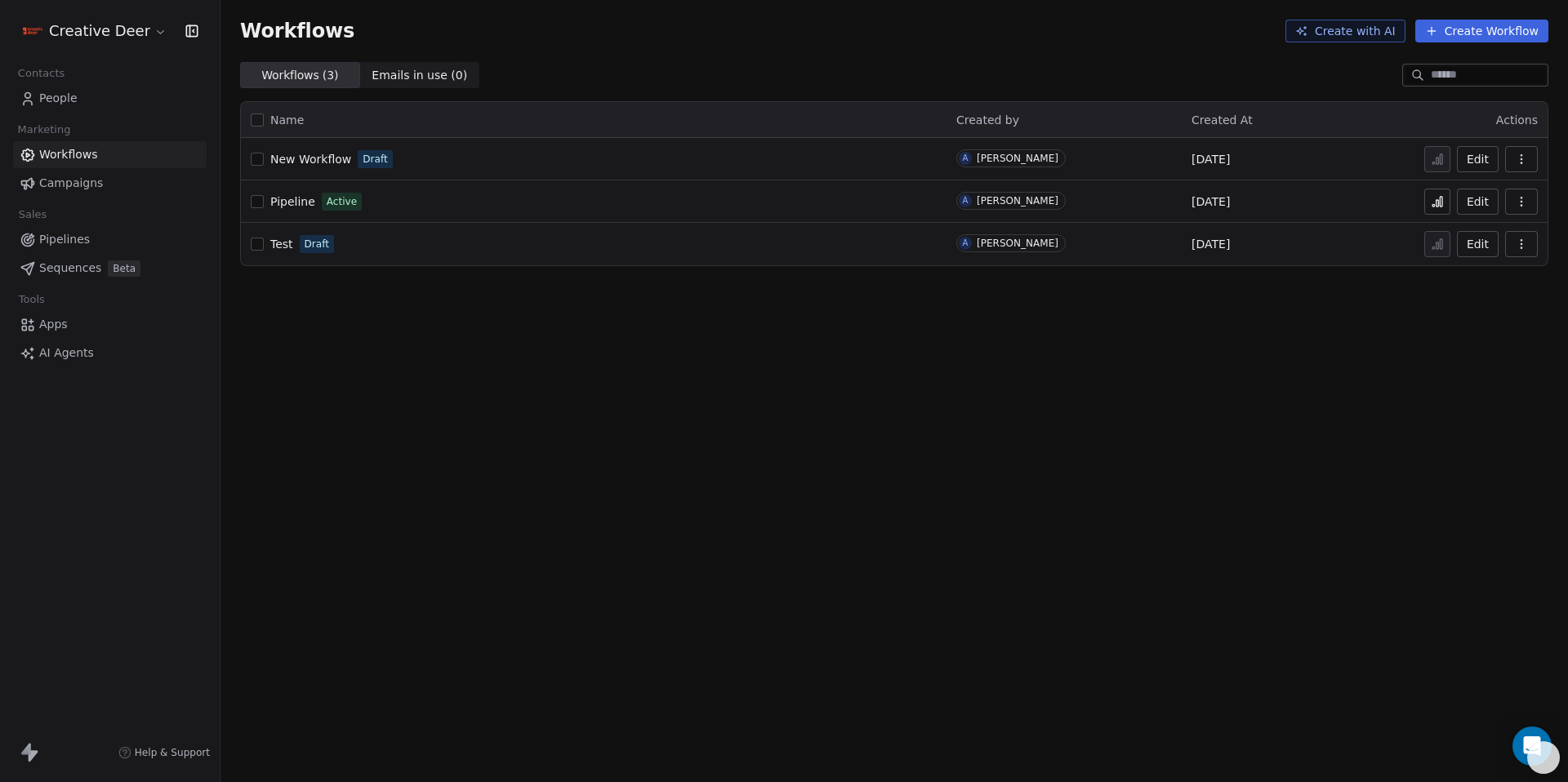
click at [1356, 30] on button "Create with AI" at bounding box center [1346, 31] width 120 height 23
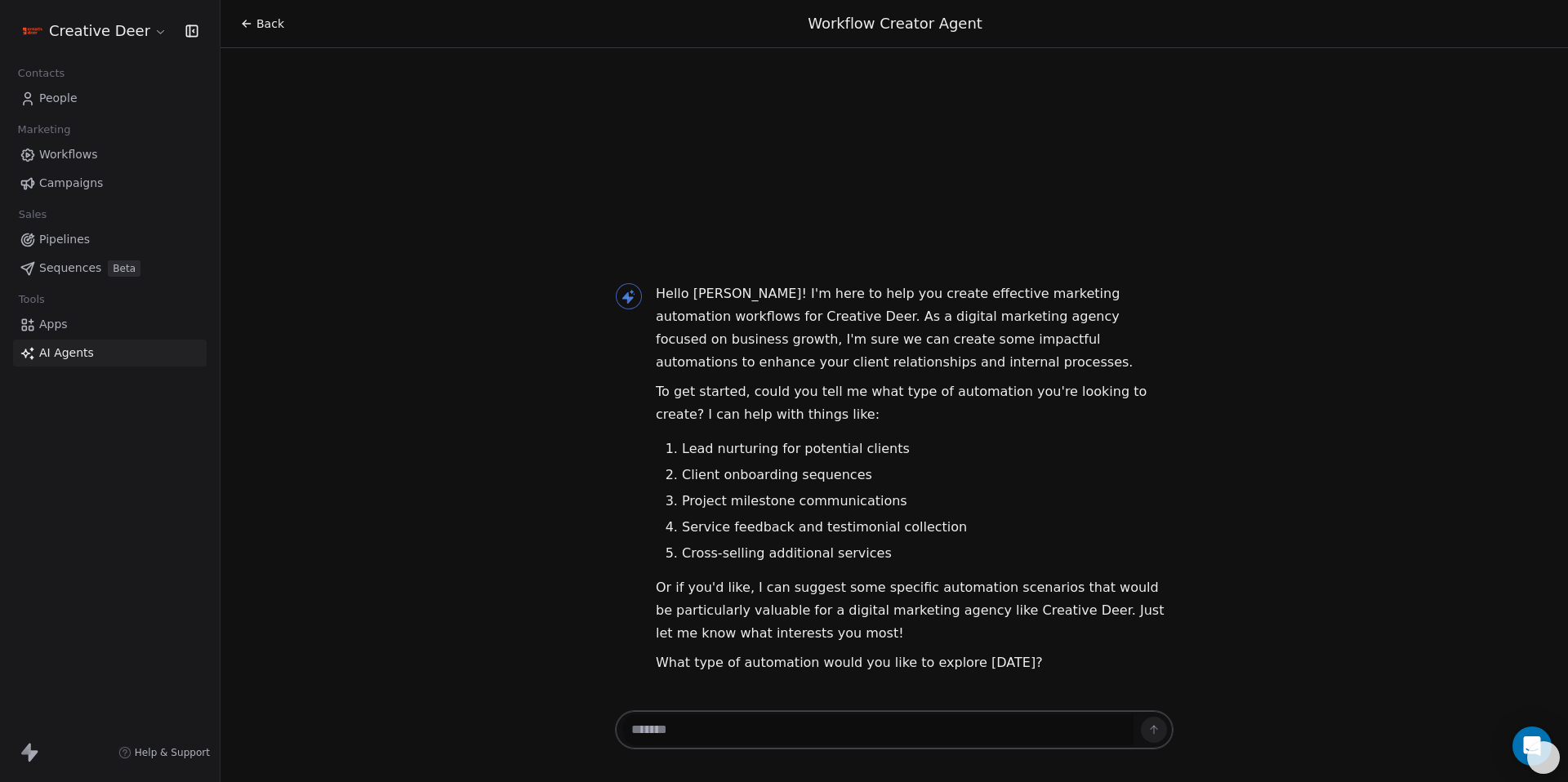
click at [1048, 734] on textarea at bounding box center [877, 729] width 511 height 31
type textarea "*"
click at [1143, 739] on div "*" at bounding box center [895, 730] width 559 height 40
click at [1155, 726] on icon at bounding box center [1155, 727] width 3 height 3
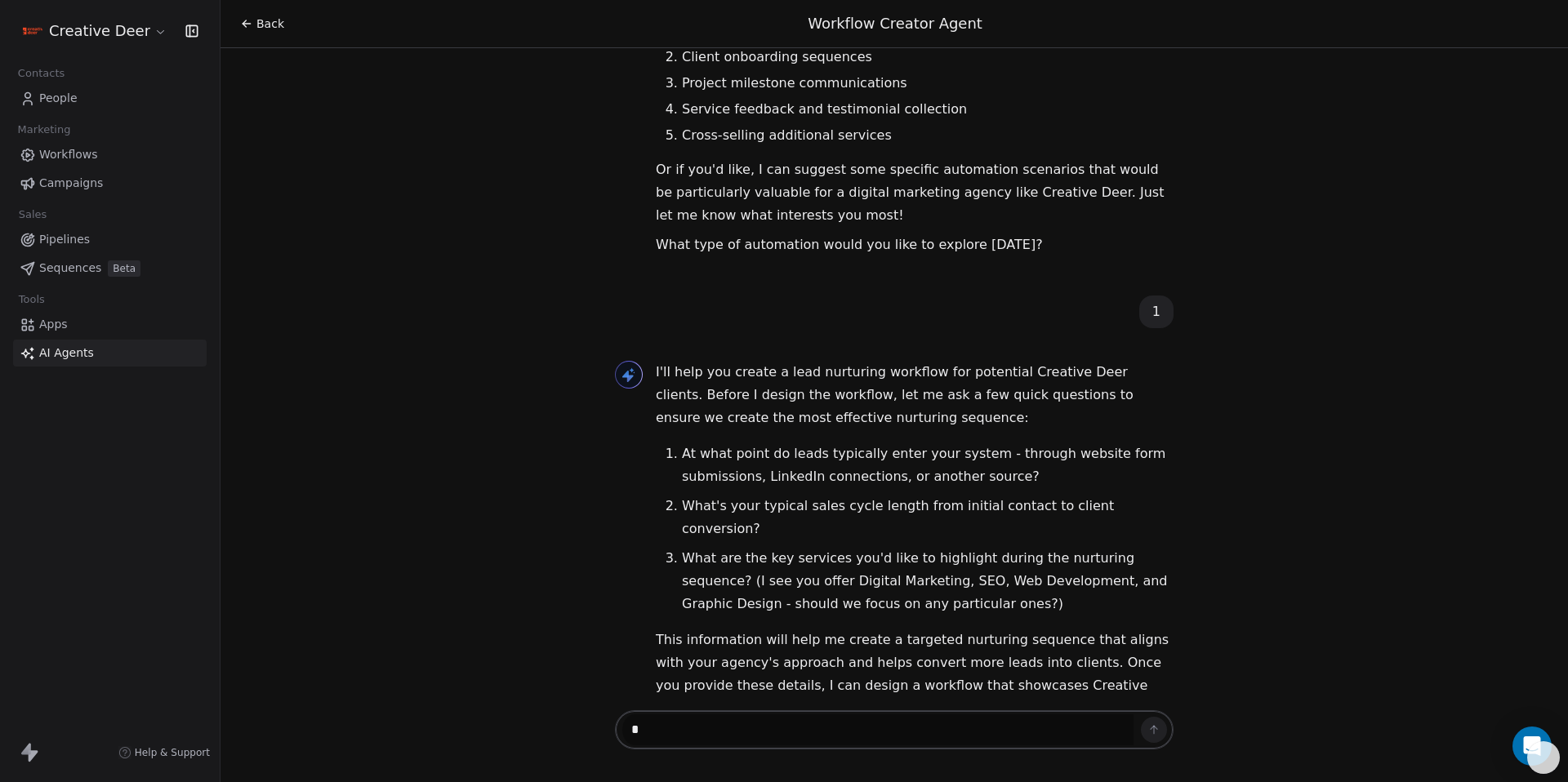
scroll to position [239, 0]
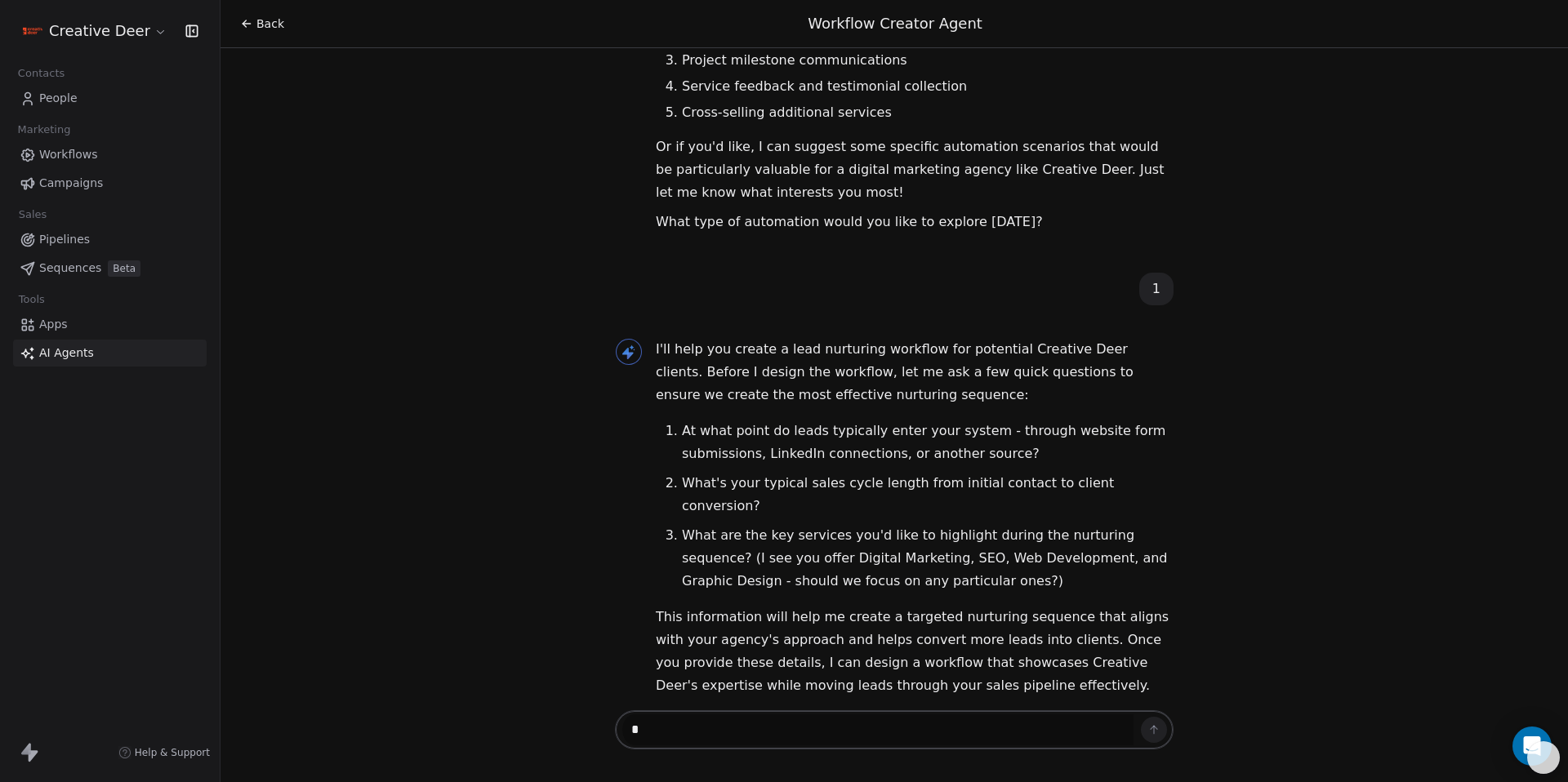
click at [854, 723] on textarea "*" at bounding box center [877, 729] width 511 height 31
type textarea "**********"
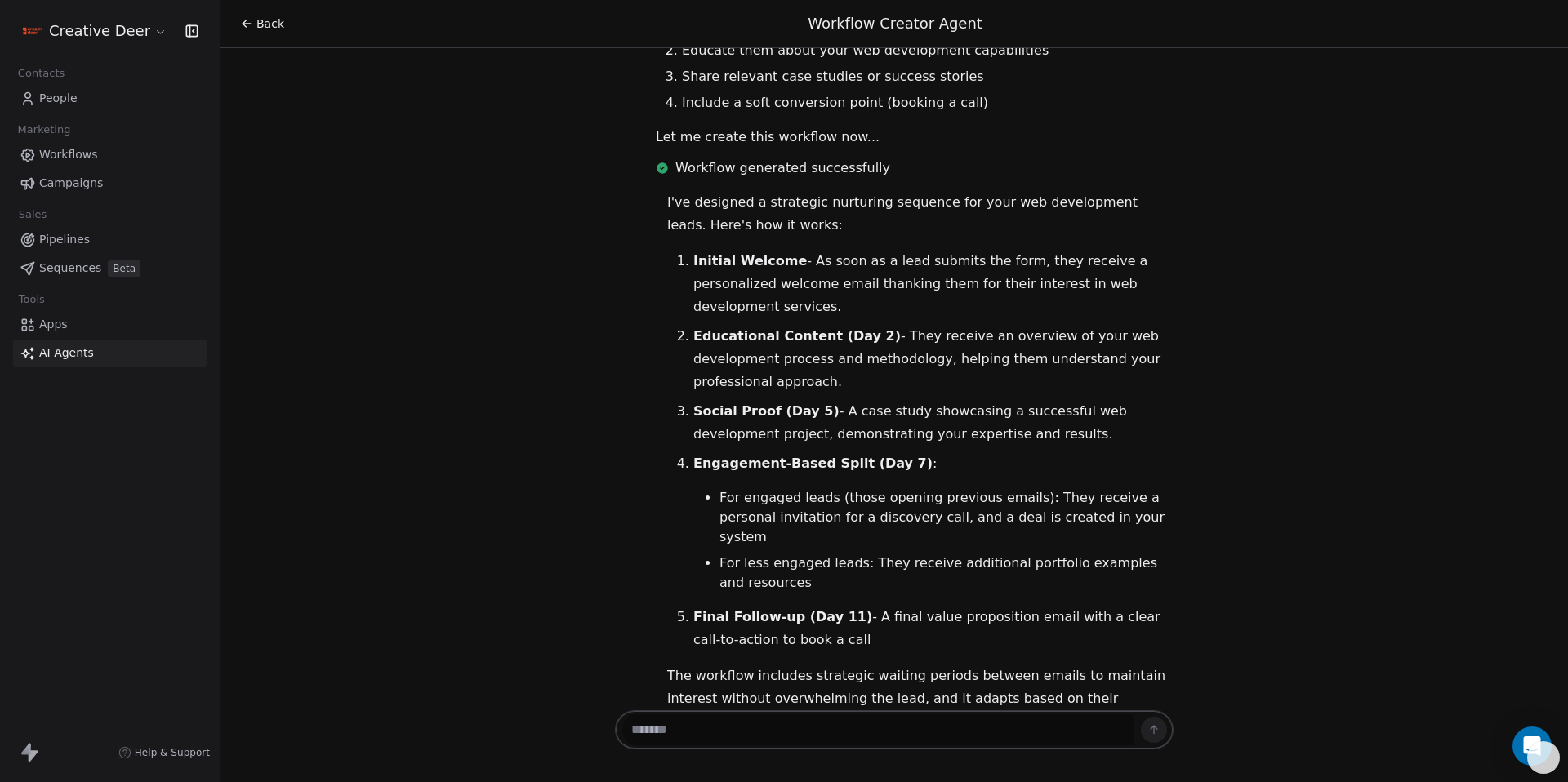
scroll to position [1226, 0]
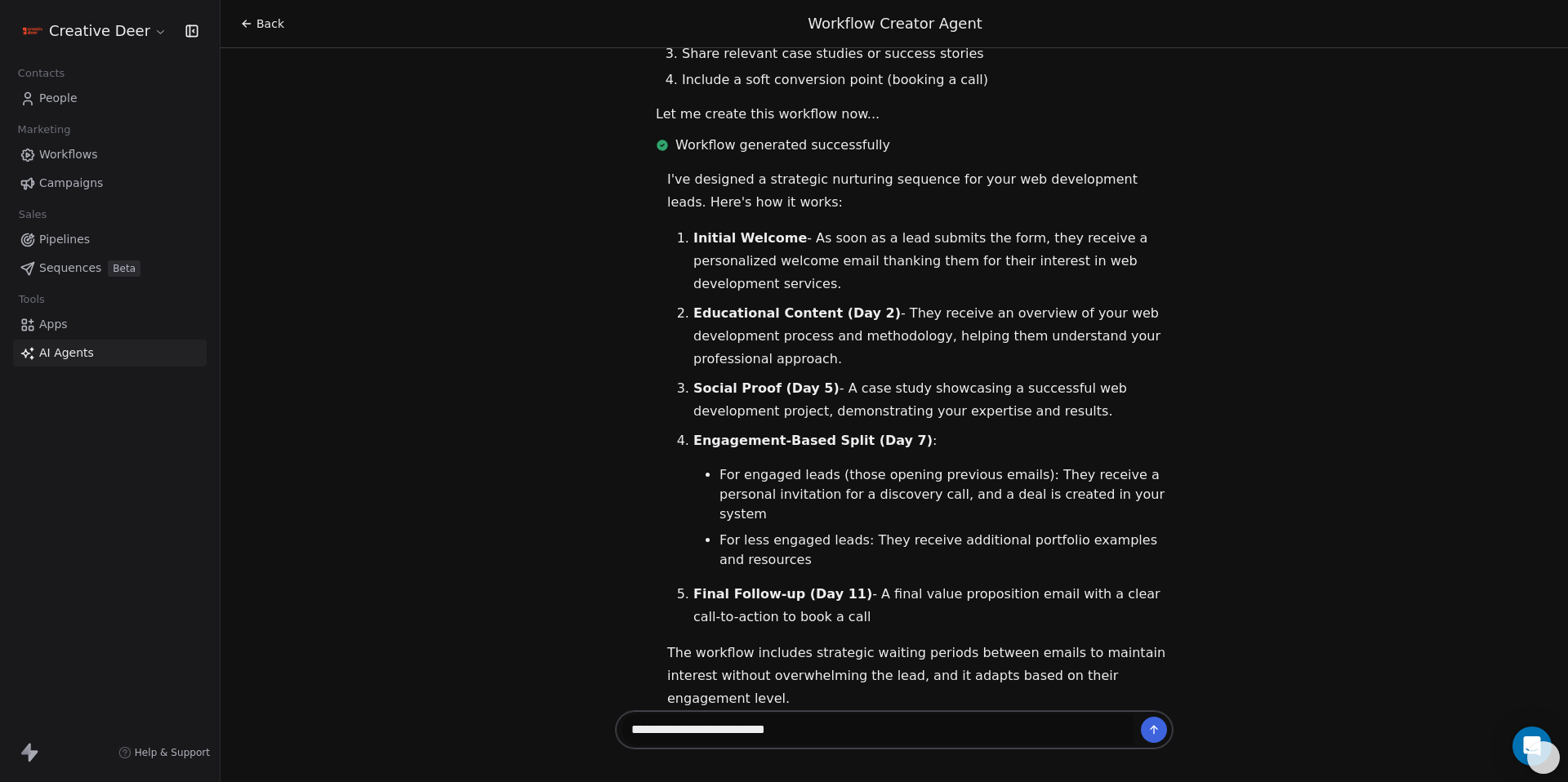
type textarea "**********"
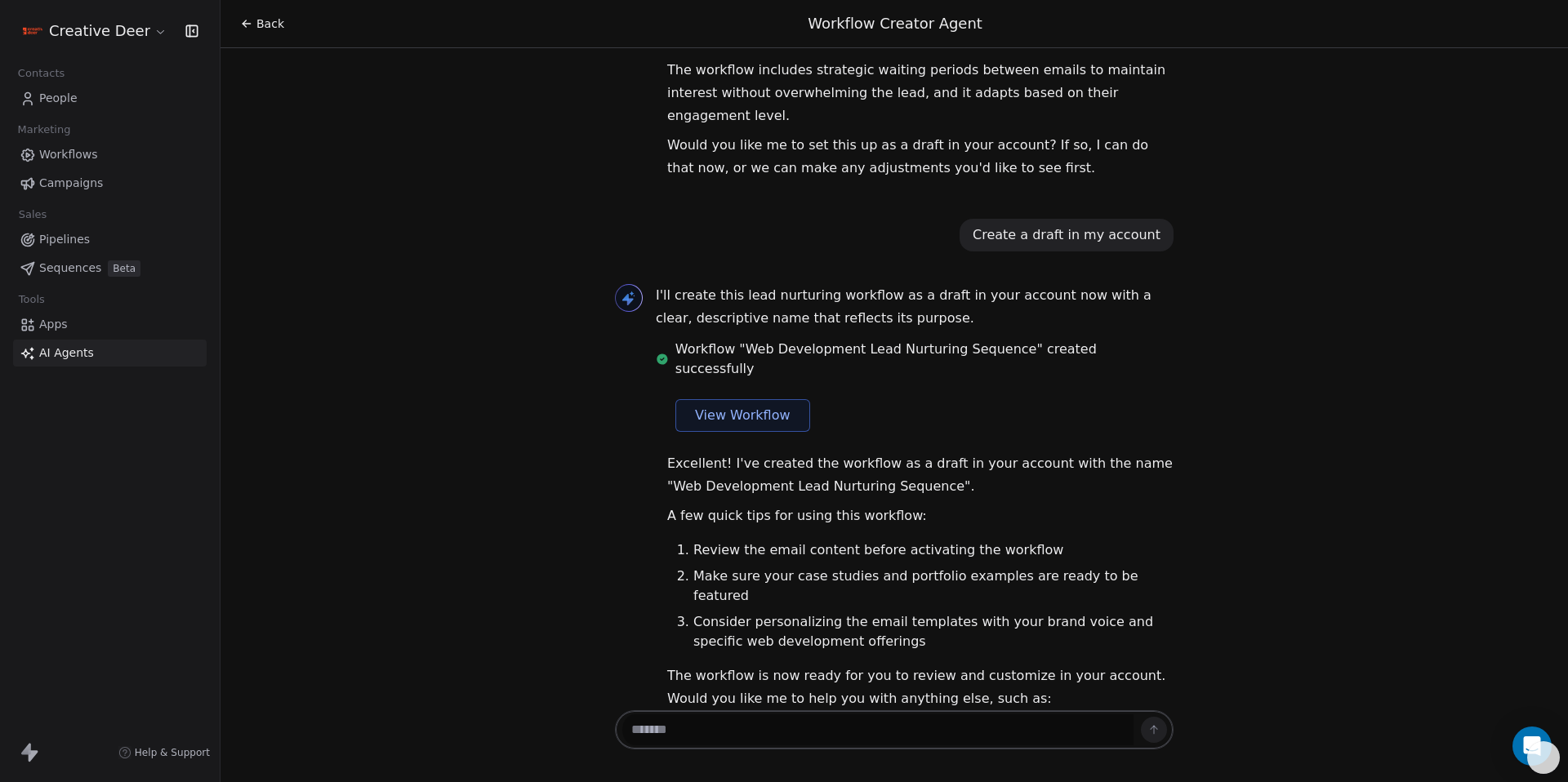
scroll to position [1839, 0]
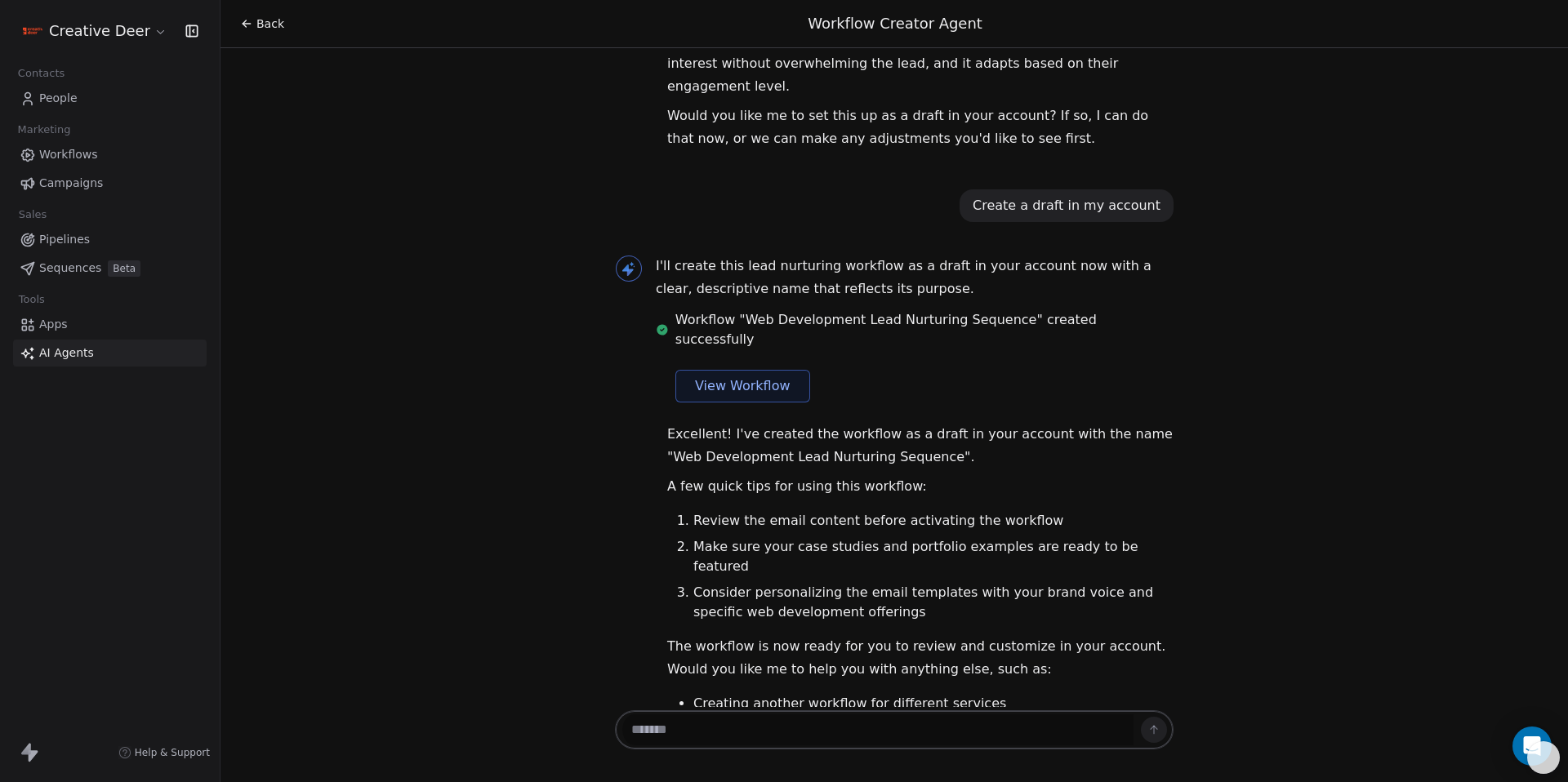
click at [731, 376] on span "View Workflow" at bounding box center [744, 386] width 96 height 20
drag, startPoint x: 1124, startPoint y: 327, endPoint x: 892, endPoint y: 351, distance: 233.2
click at [892, 423] on p "Excellent! I've created the workflow as a draft in your account with the name "…" at bounding box center [920, 446] width 506 height 46
copy p "Web Development Lead Nurturing Sequence"
click at [920, 726] on textarea at bounding box center [877, 729] width 511 height 31
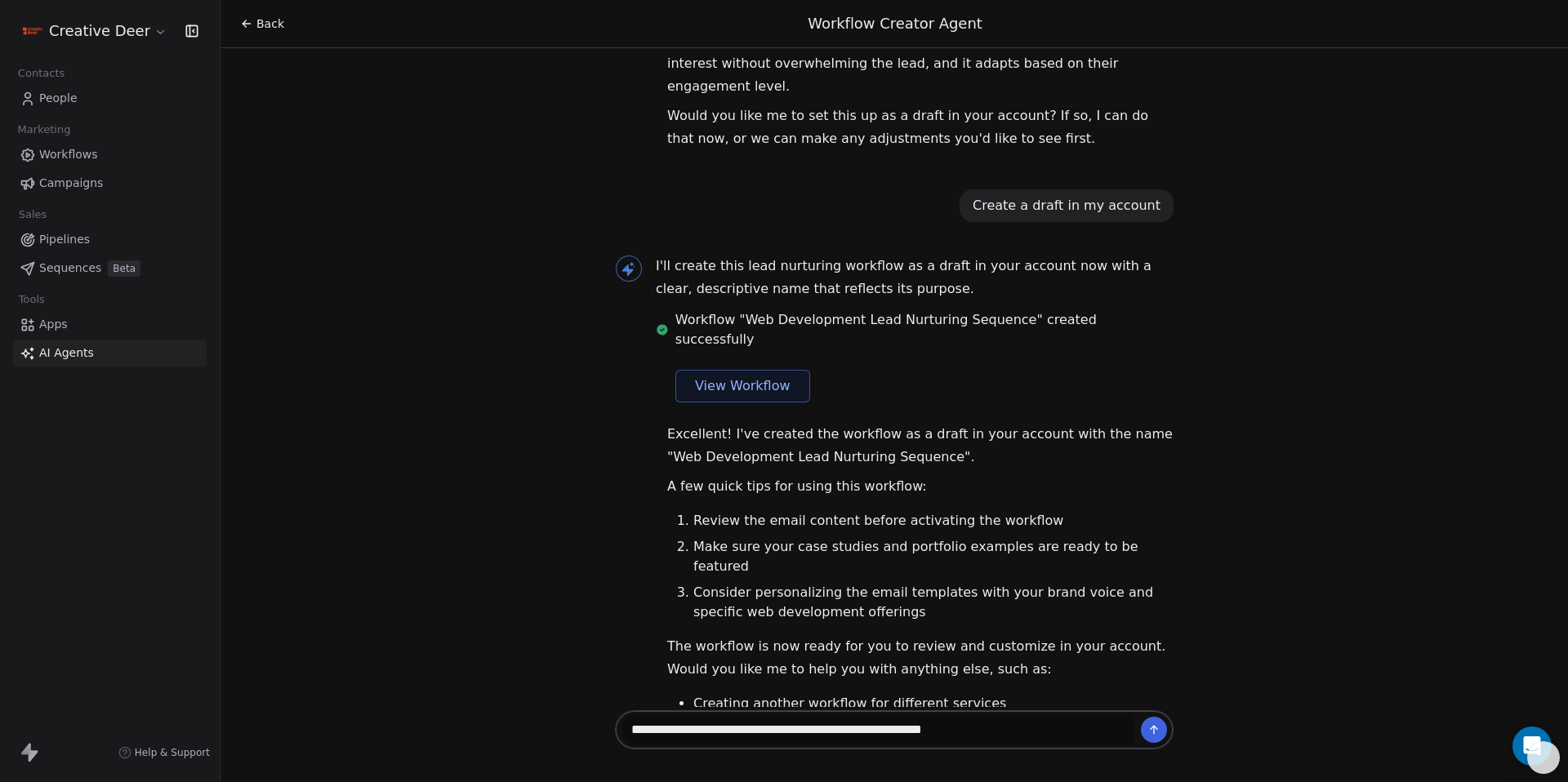
type textarea "**********"
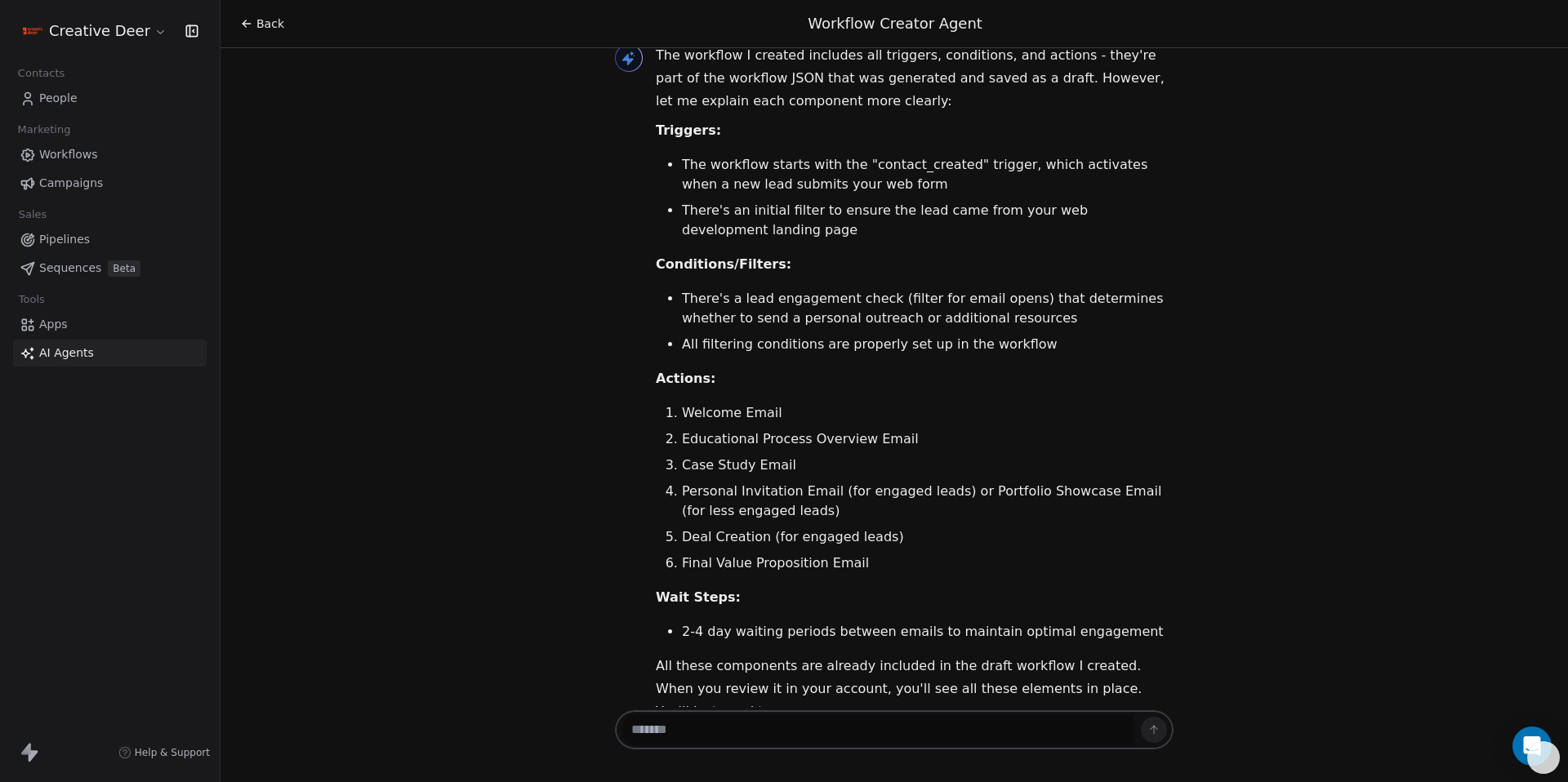
scroll to position [2743, 0]
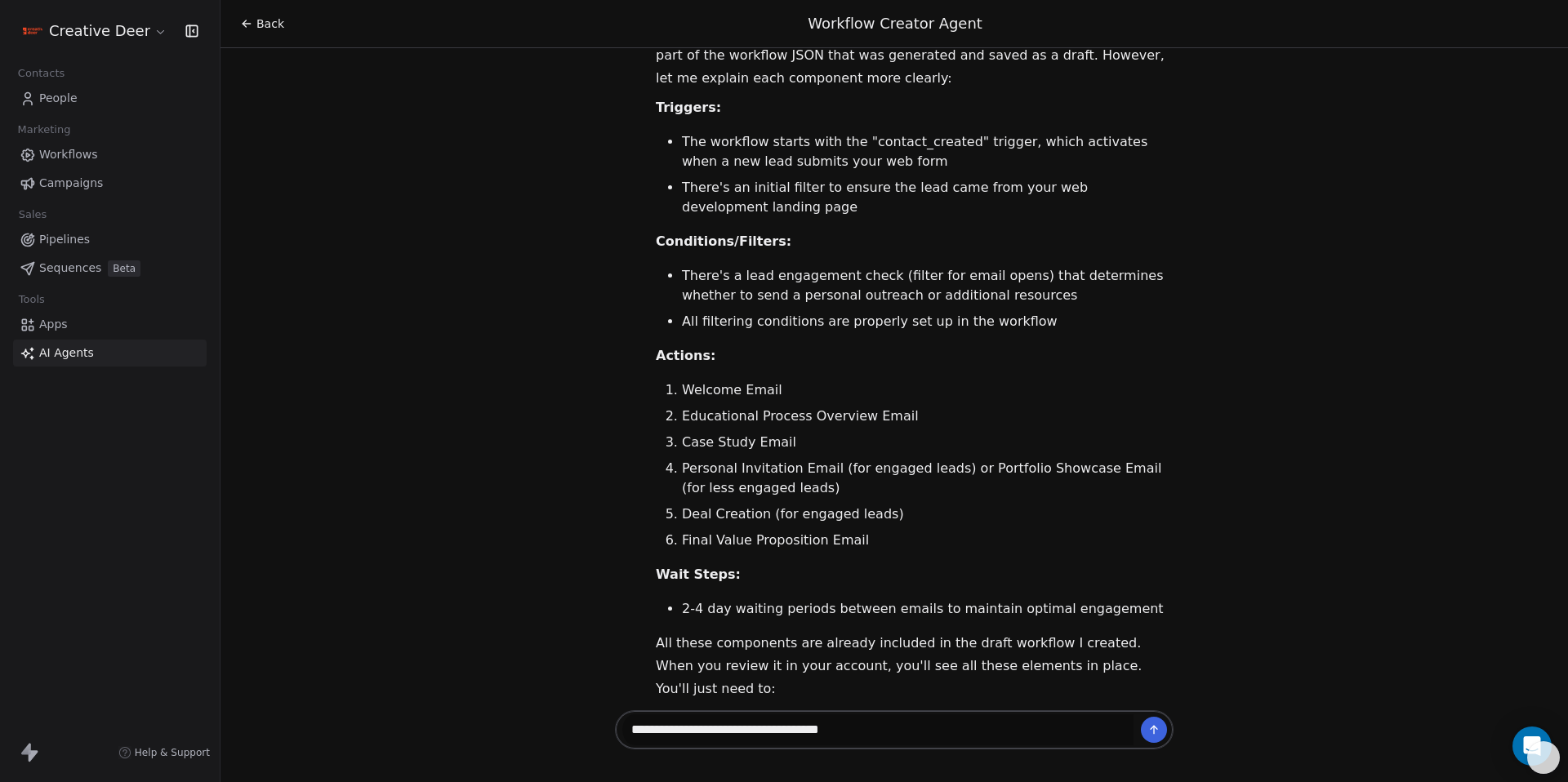
type textarea "**********"
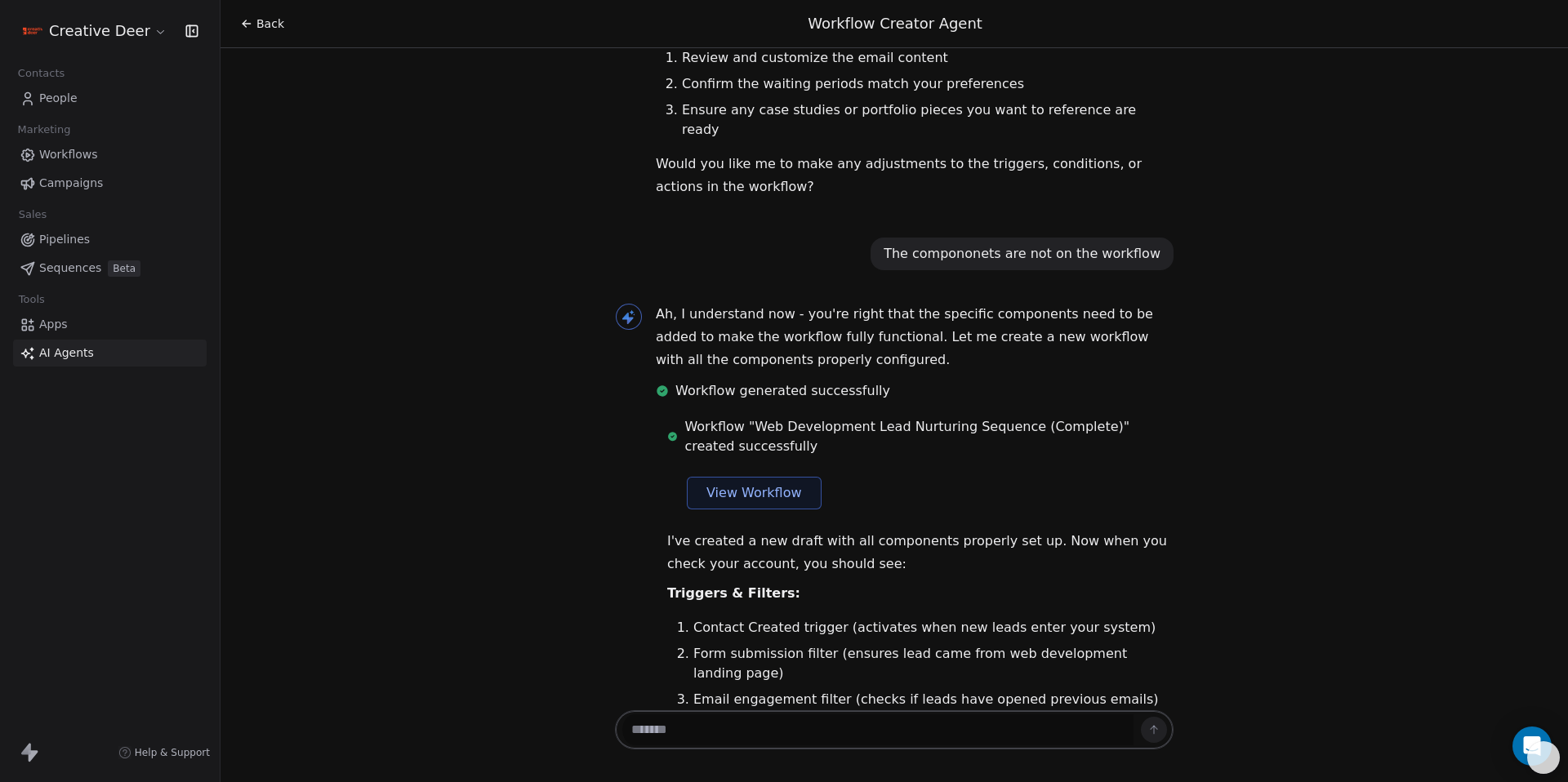
scroll to position [3214, 0]
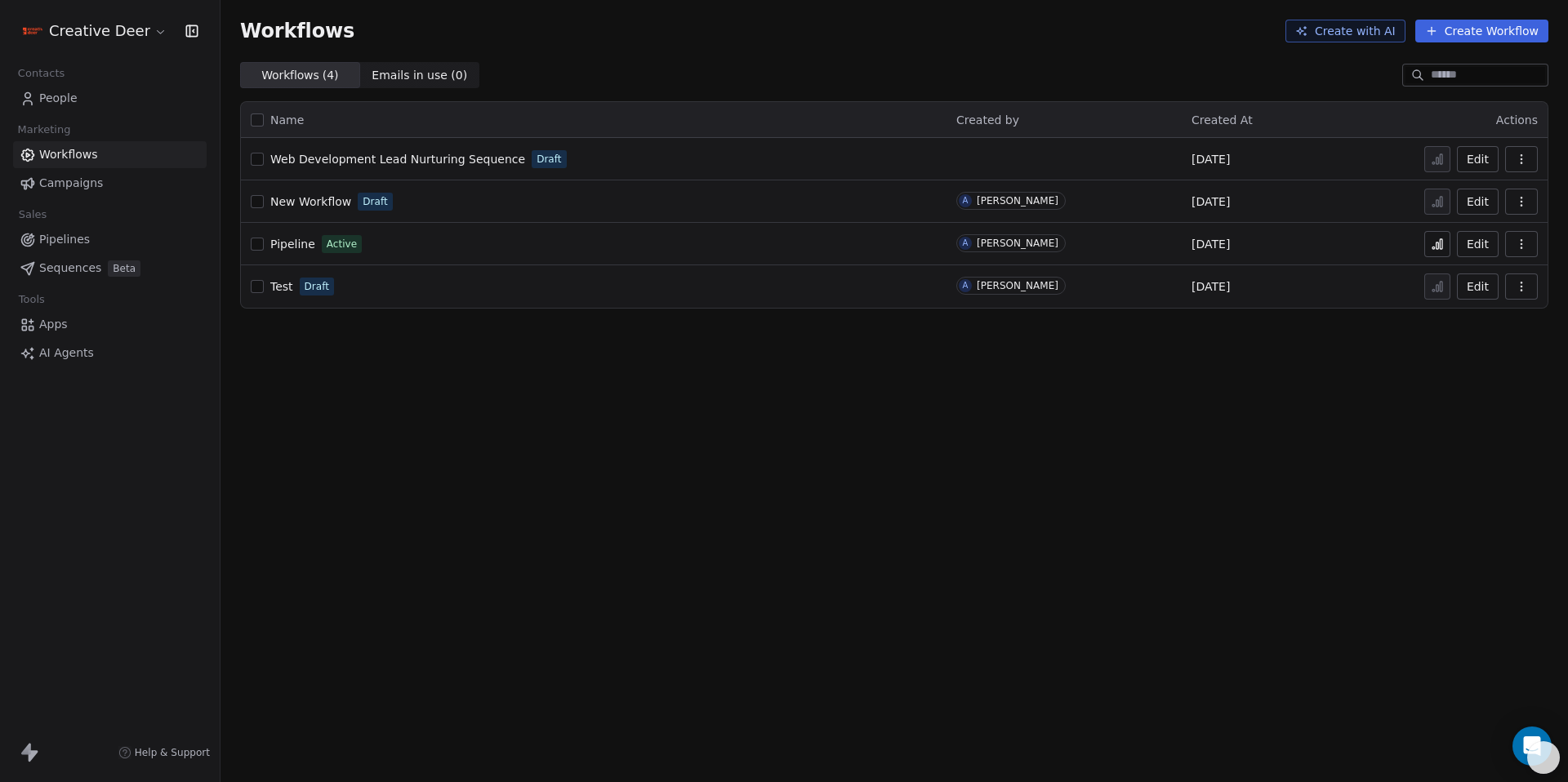
click at [321, 163] on span "Web Development Lead Nurturing Sequence" at bounding box center [397, 159] width 255 height 13
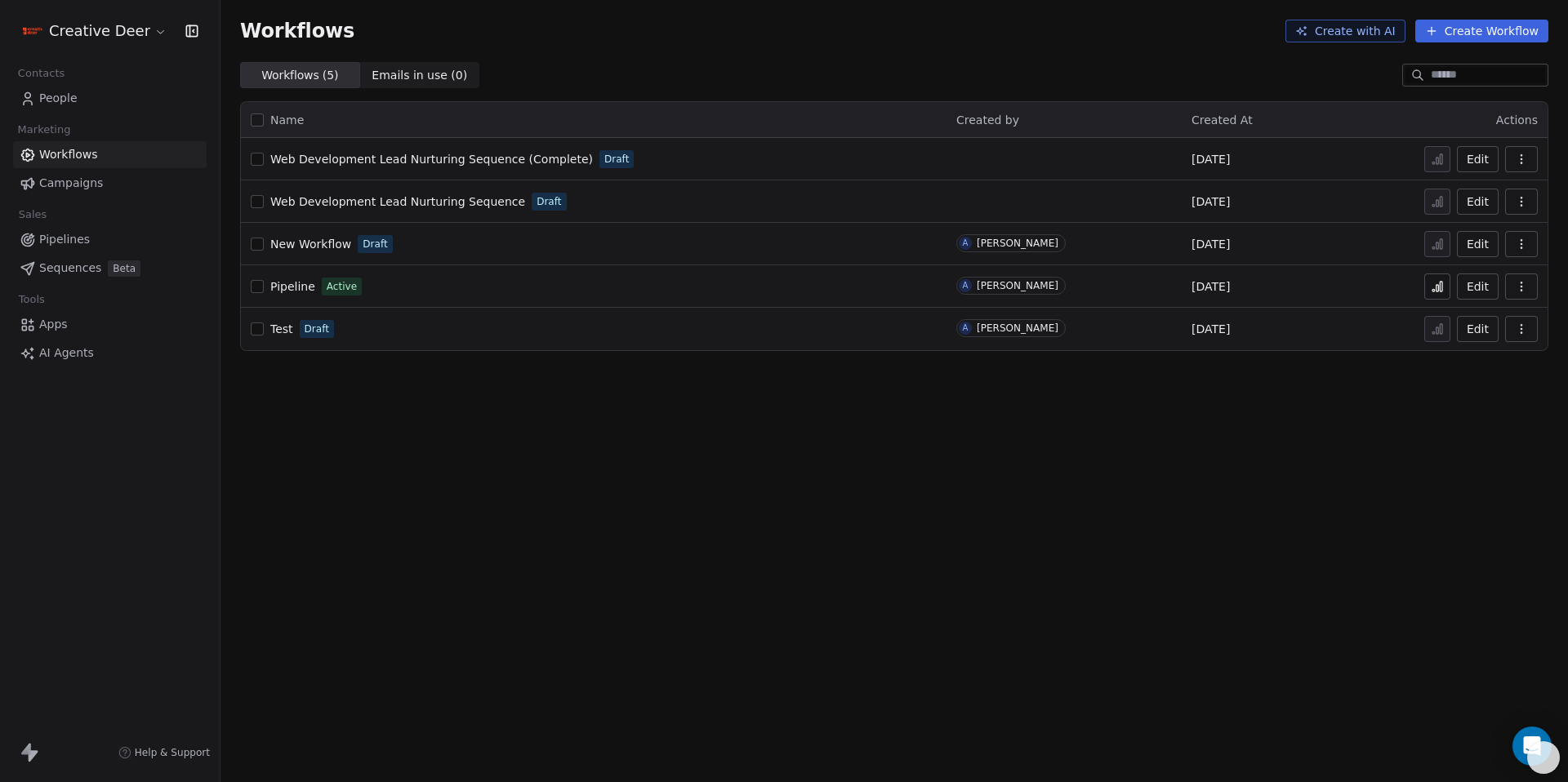
click at [440, 164] on span "Web Development Lead Nurturing Sequence (Complete)" at bounding box center [431, 159] width 323 height 13
